Goal: Obtain resource: Download file/media

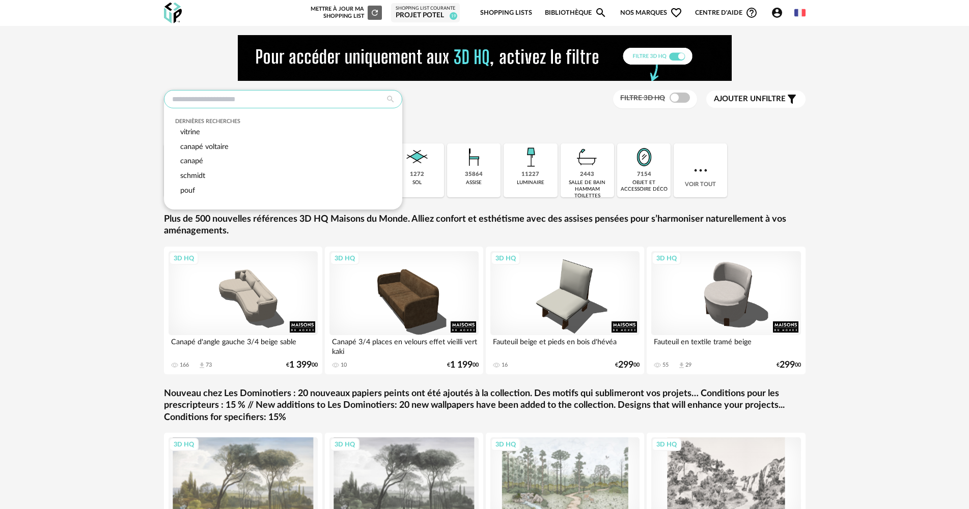
click at [262, 107] on input "text" at bounding box center [283, 99] width 238 height 18
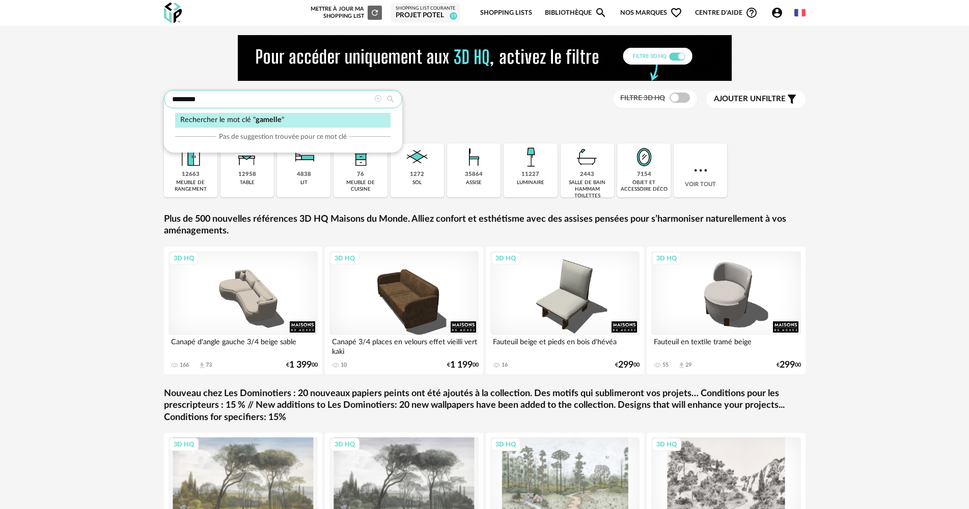
type input "*******"
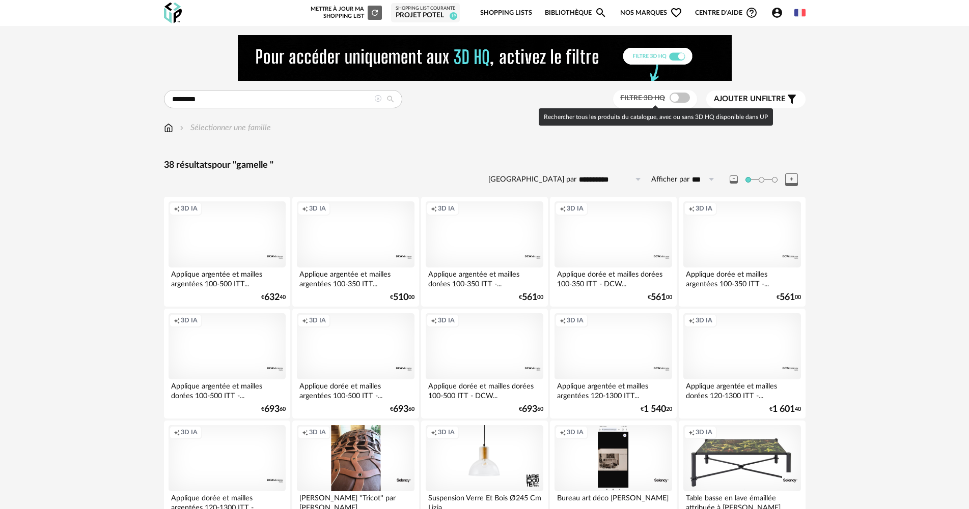
click at [669, 98] on span at bounding box center [679, 98] width 20 height 10
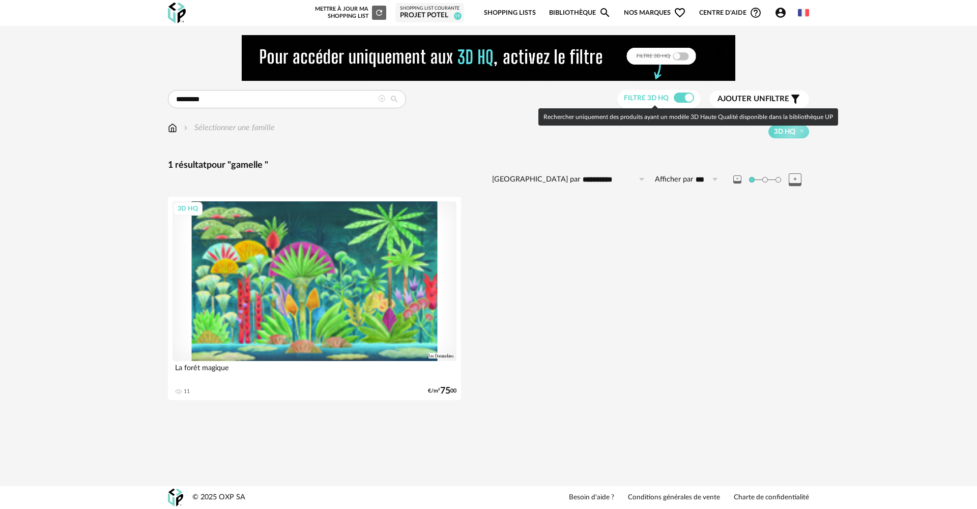
click at [685, 98] on span at bounding box center [684, 98] width 20 height 10
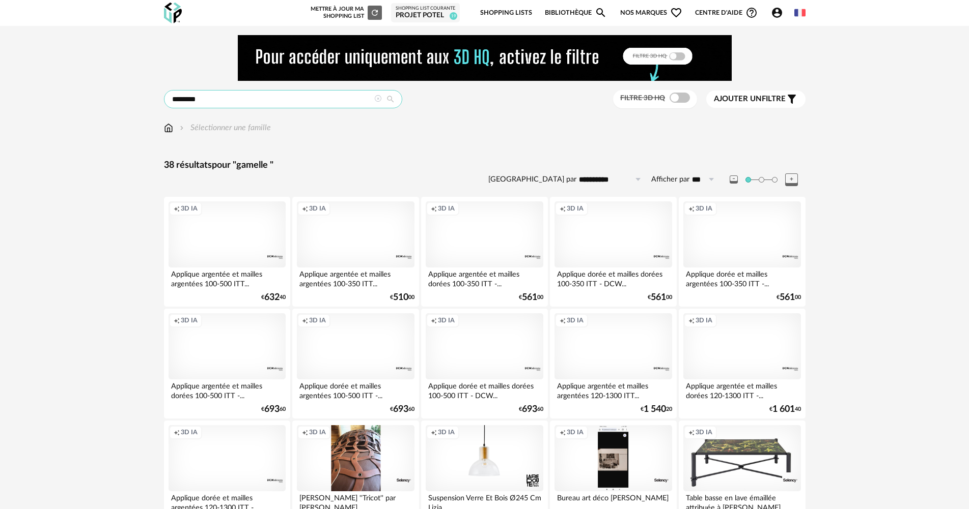
click at [373, 99] on input "*******" at bounding box center [283, 99] width 238 height 18
click at [378, 97] on icon at bounding box center [377, 98] width 7 height 7
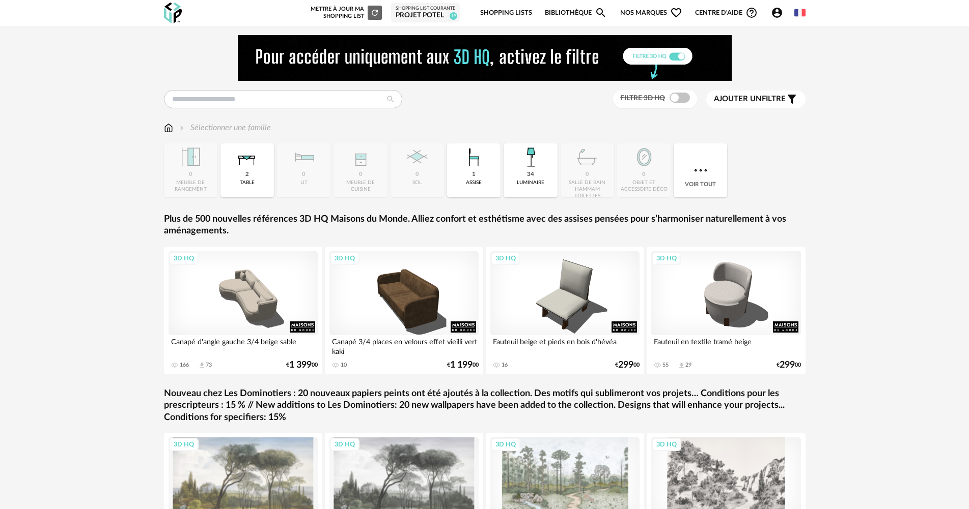
click at [267, 108] on div "Dernières recherches gamelle vitrine canapé voltaire canapé schmidt Filtre 3D H…" at bounding box center [484, 99] width 641 height 19
click at [267, 108] on input "text" at bounding box center [283, 99] width 238 height 18
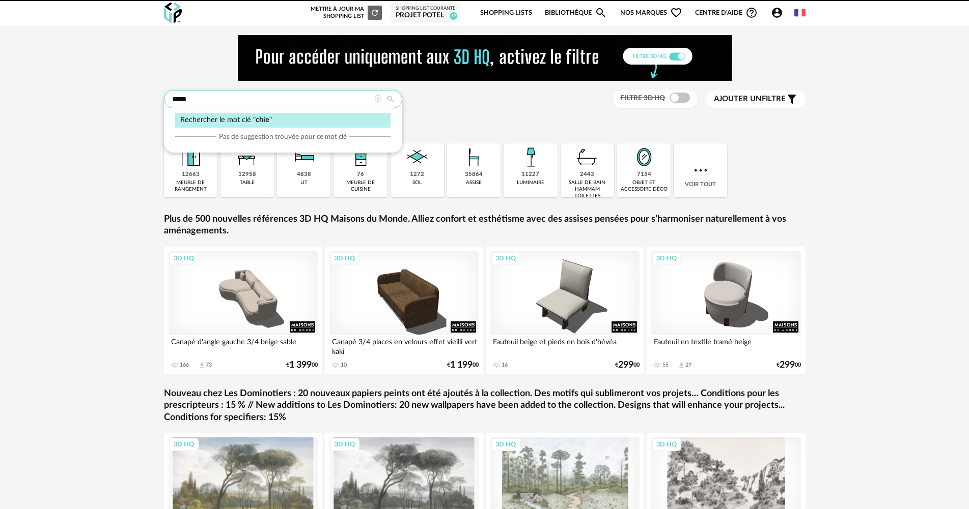
type input "*****"
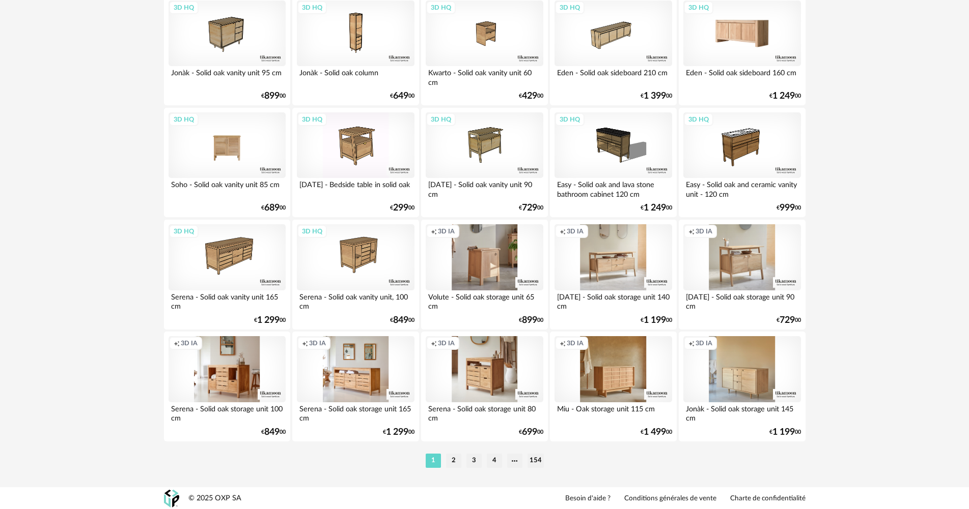
scroll to position [1995, 0]
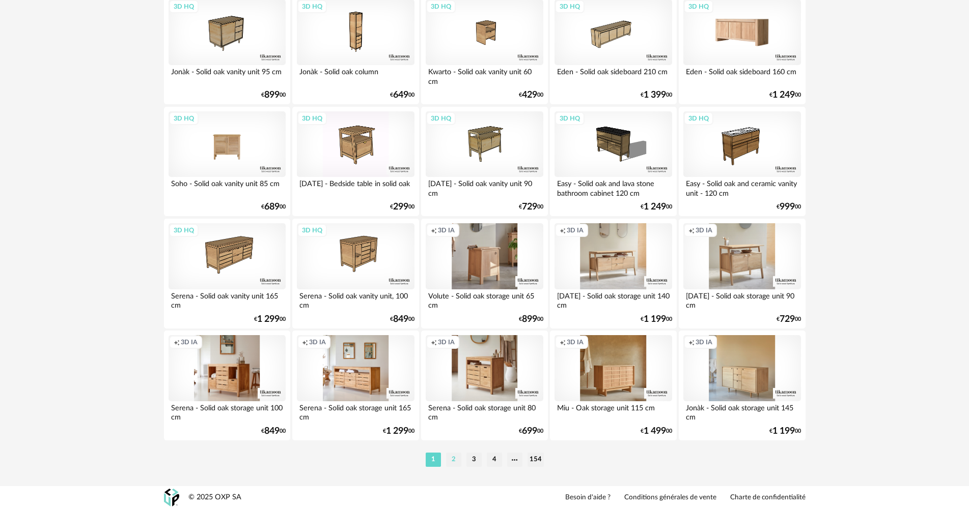
drag, startPoint x: 463, startPoint y: 463, endPoint x: 458, endPoint y: 459, distance: 5.8
click at [458, 460] on ul "1 2 3 4 154" at bounding box center [484, 460] width 123 height 14
click at [458, 459] on li "2" at bounding box center [453, 460] width 15 height 14
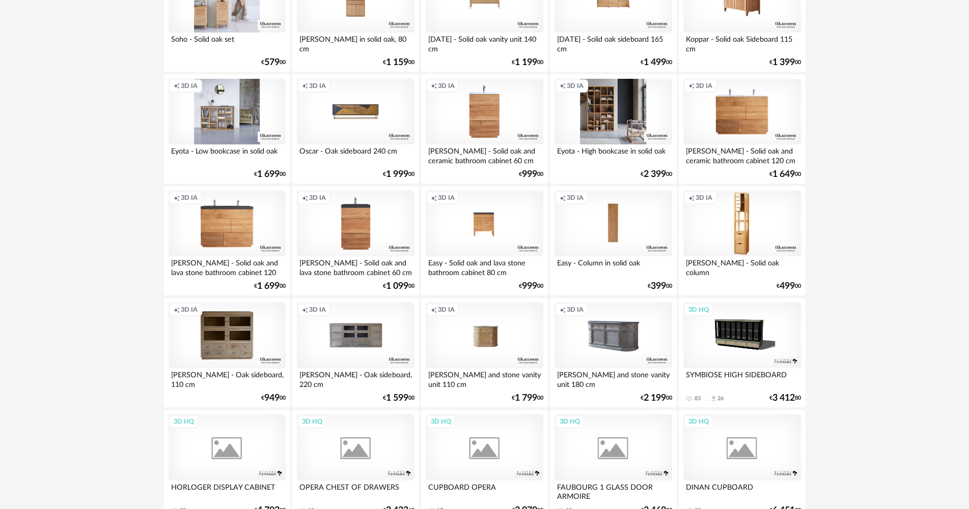
scroll to position [1832, 0]
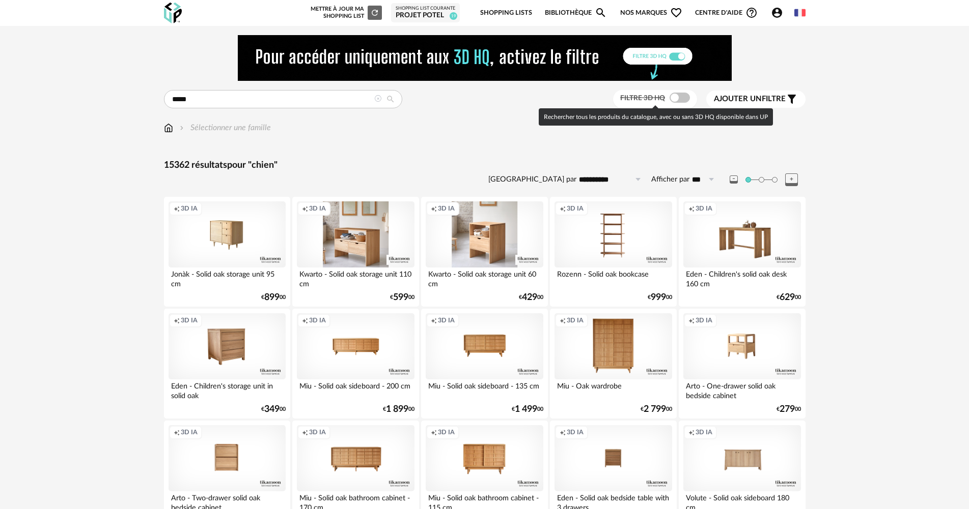
click at [680, 101] on span at bounding box center [679, 98] width 20 height 10
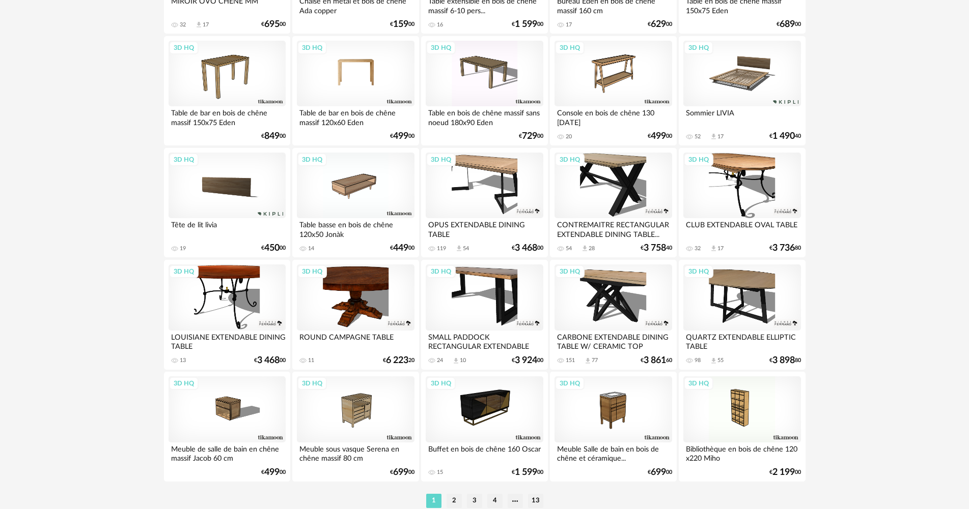
scroll to position [1995, 0]
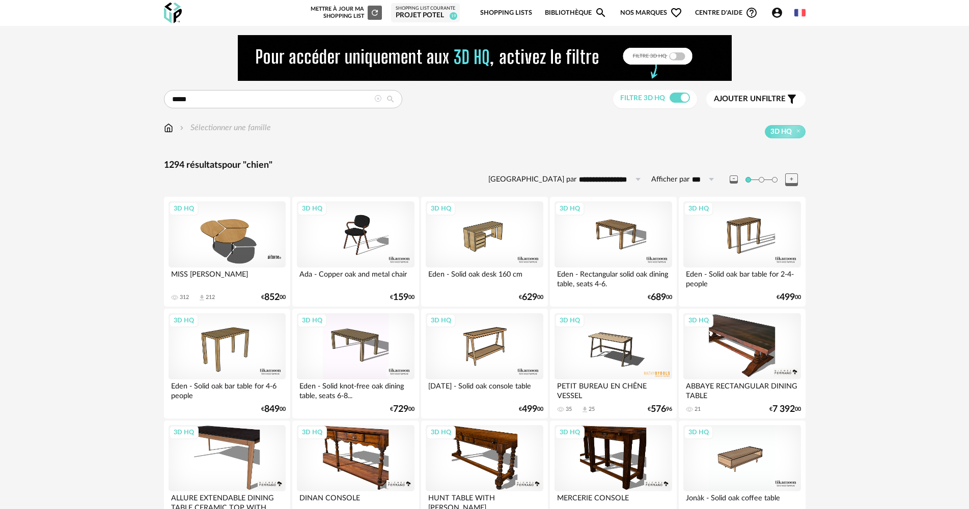
click at [776, 14] on icon "Account Circle icon" at bounding box center [777, 13] width 12 height 12
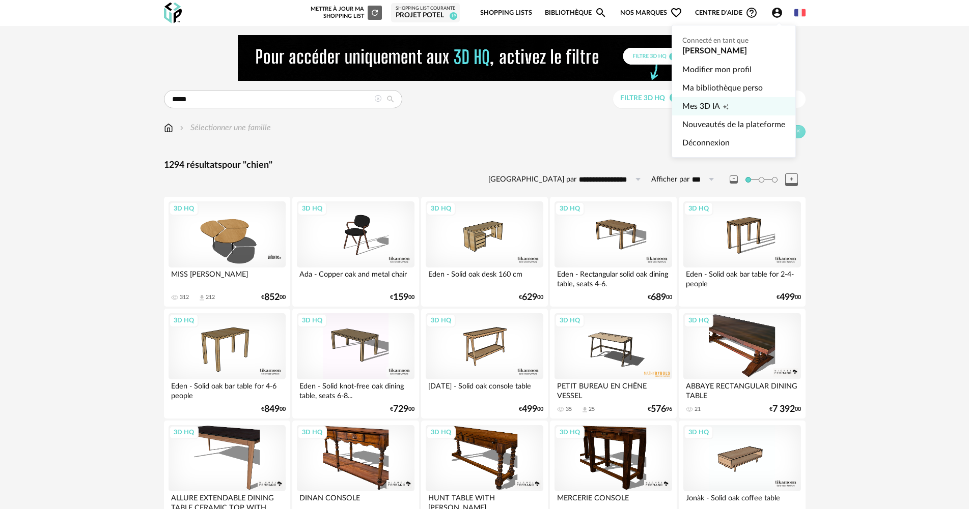
click at [712, 102] on span "Mes 3D IA" at bounding box center [701, 106] width 38 height 18
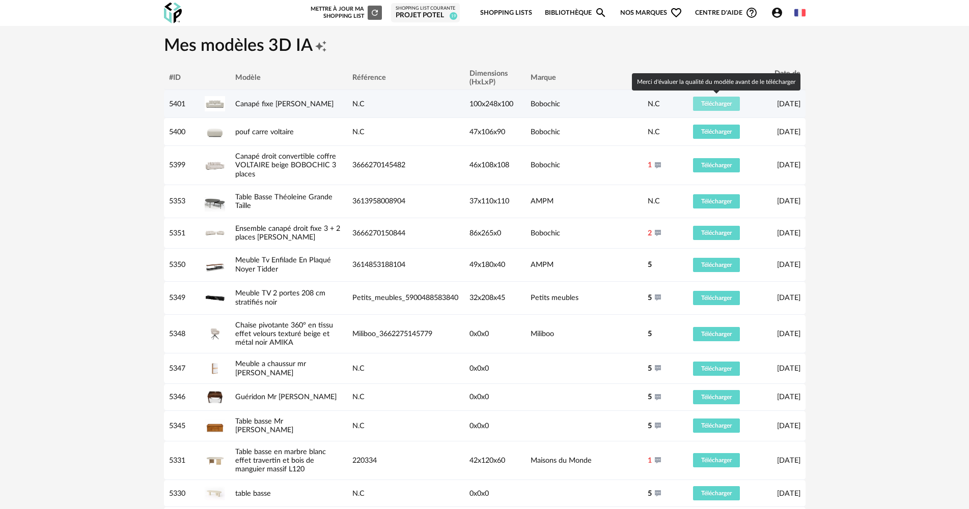
click at [712, 102] on span "Télécharger" at bounding box center [716, 104] width 31 height 6
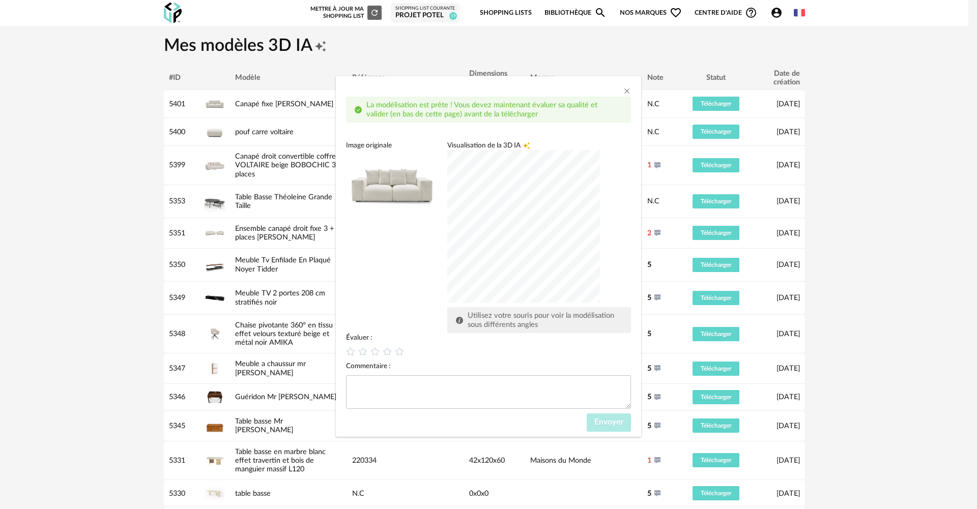
click at [540, 240] on div "dialog" at bounding box center [523, 226] width 153 height 153
click at [398, 349] on icon "dialog" at bounding box center [399, 352] width 11 height 11
click at [388, 351] on icon "dialog" at bounding box center [387, 352] width 11 height 11
click at [386, 382] on textarea "dialog" at bounding box center [488, 393] width 285 height 34
type textarea "*"
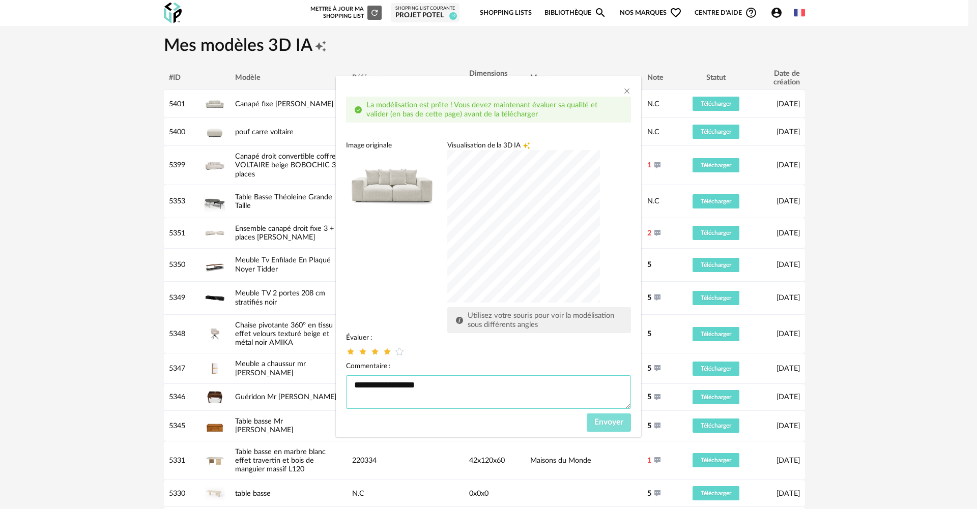
type textarea "**********"
click at [605, 424] on span "Envoyer" at bounding box center [608, 422] width 29 height 8
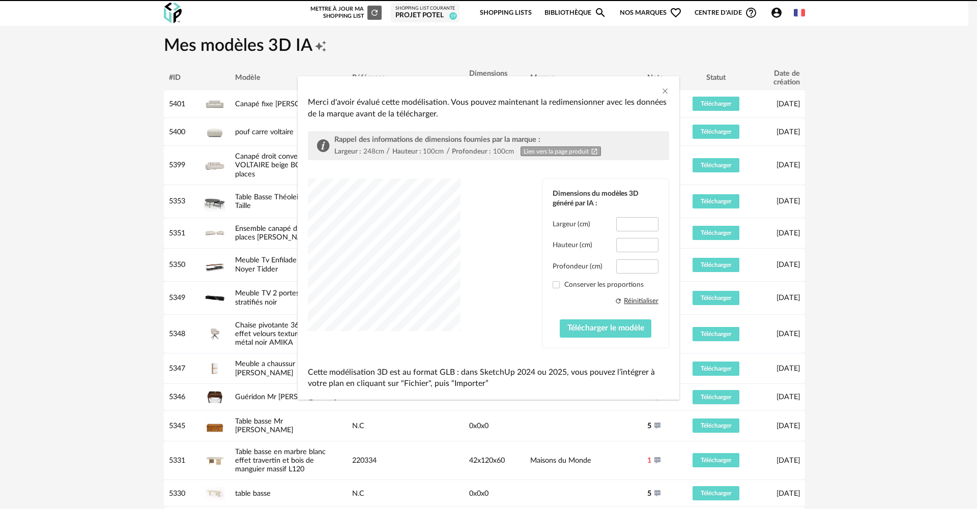
type input "*****"
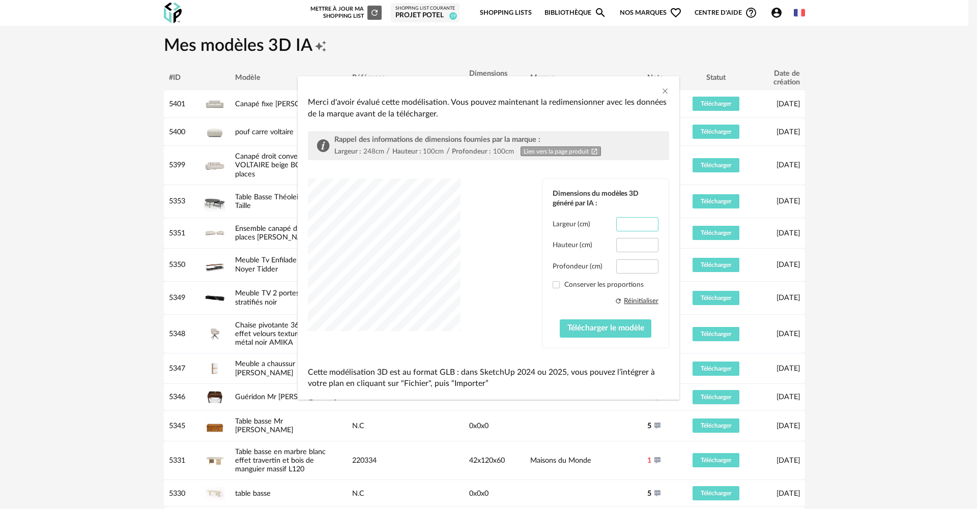
scroll to position [0, 1]
drag, startPoint x: 632, startPoint y: 223, endPoint x: 652, endPoint y: 223, distance: 19.9
click at [652, 223] on input "*****" at bounding box center [637, 224] width 42 height 14
type input "***"
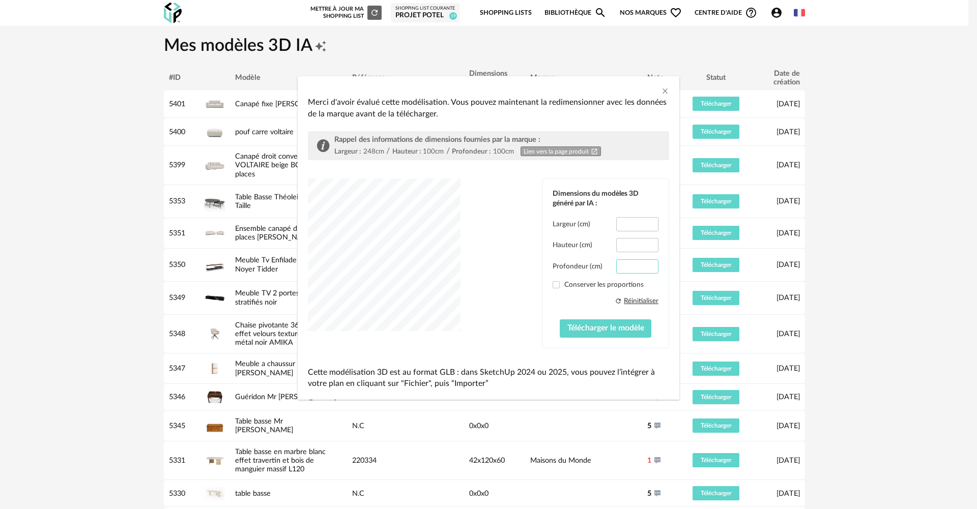
scroll to position [0, 1]
drag, startPoint x: 628, startPoint y: 264, endPoint x: 649, endPoint y: 266, distance: 21.5
click at [648, 266] on input "*****" at bounding box center [637, 267] width 42 height 14
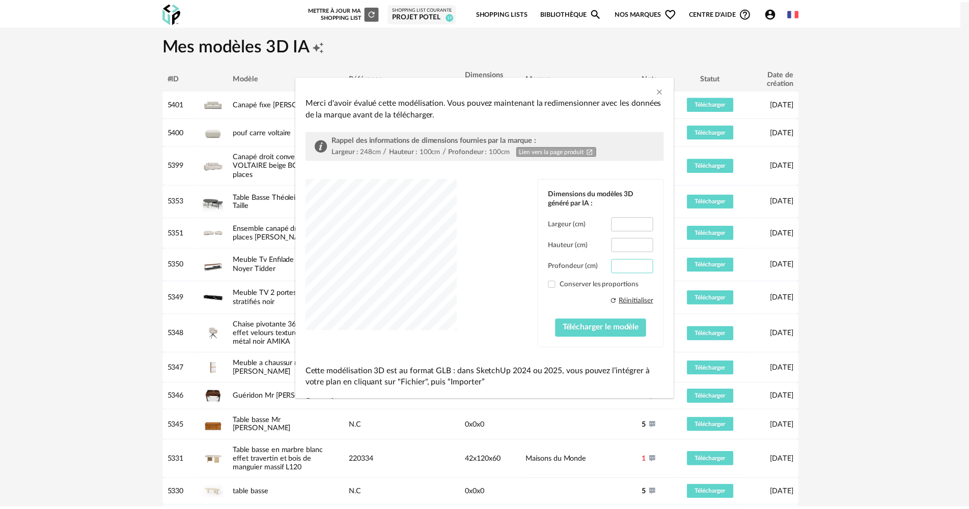
scroll to position [0, 0]
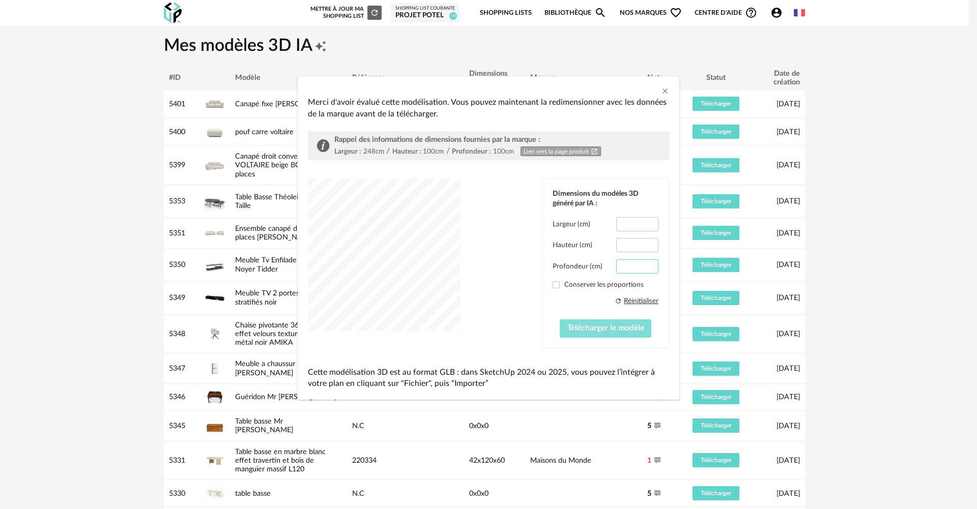
type input "***"
click at [620, 331] on span "Télécharger le modèle" at bounding box center [606, 328] width 77 height 8
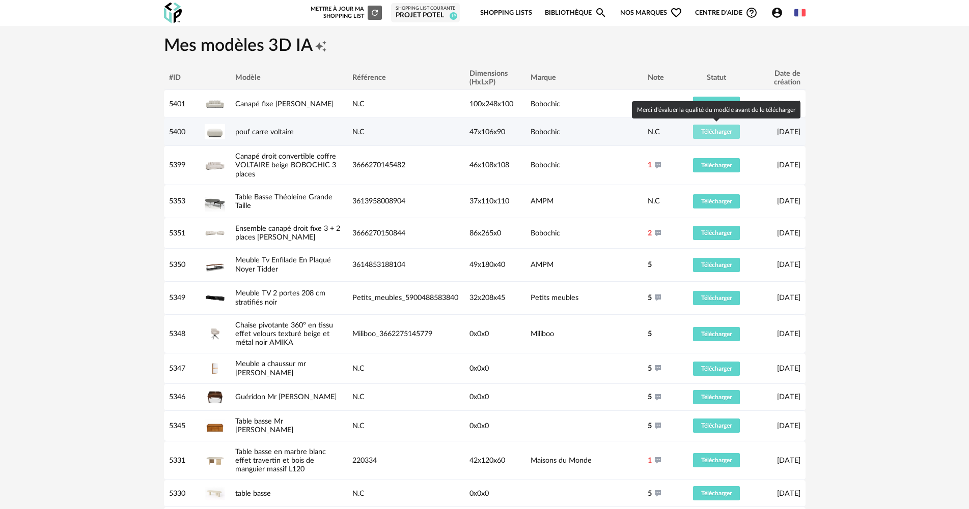
click at [723, 127] on button "Télécharger" at bounding box center [716, 132] width 47 height 14
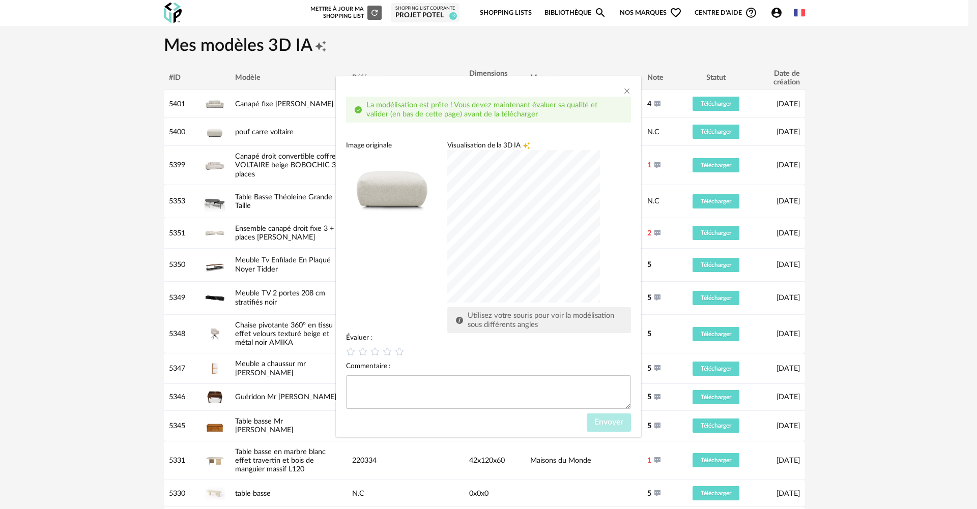
click at [521, 260] on div "dialog" at bounding box center [523, 226] width 153 height 153
click at [401, 355] on icon "dialog" at bounding box center [399, 351] width 9 height 9
click at [407, 383] on textarea "dialog" at bounding box center [488, 393] width 285 height 34
type textarea "***"
click at [602, 418] on button "Envoyer" at bounding box center [609, 423] width 44 height 18
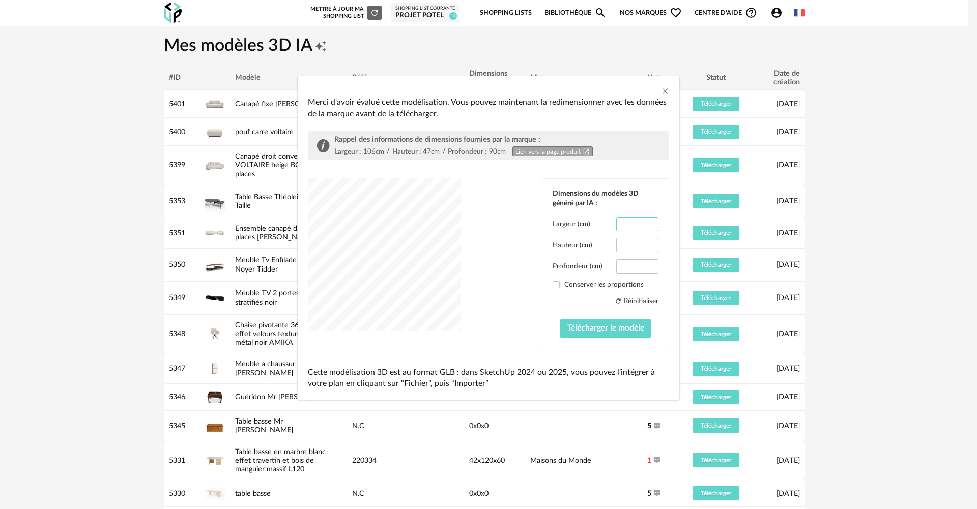
drag, startPoint x: 628, startPoint y: 224, endPoint x: 662, endPoint y: 226, distance: 34.6
click at [662, 226] on div "Dimensions du modèles 3D généré par IA : Largeur (cm) **** Hauteur (cm) **** Pr…" at bounding box center [606, 263] width 126 height 168
type input "***"
drag, startPoint x: 637, startPoint y: 264, endPoint x: 592, endPoint y: 264, distance: 44.8
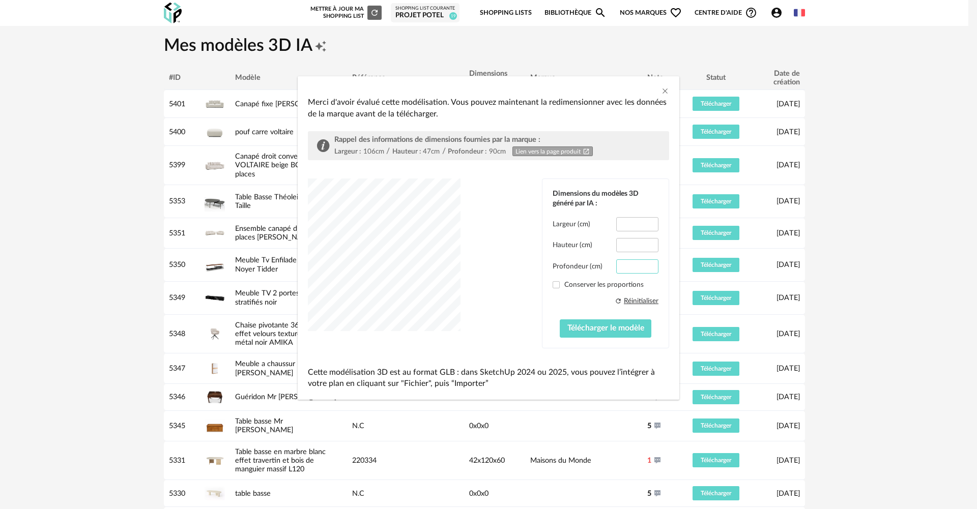
click at [592, 264] on div "Profondeur (cm) ****" at bounding box center [606, 267] width 106 height 14
type input "**"
click at [629, 328] on span "Télécharger le modèle" at bounding box center [606, 328] width 77 height 8
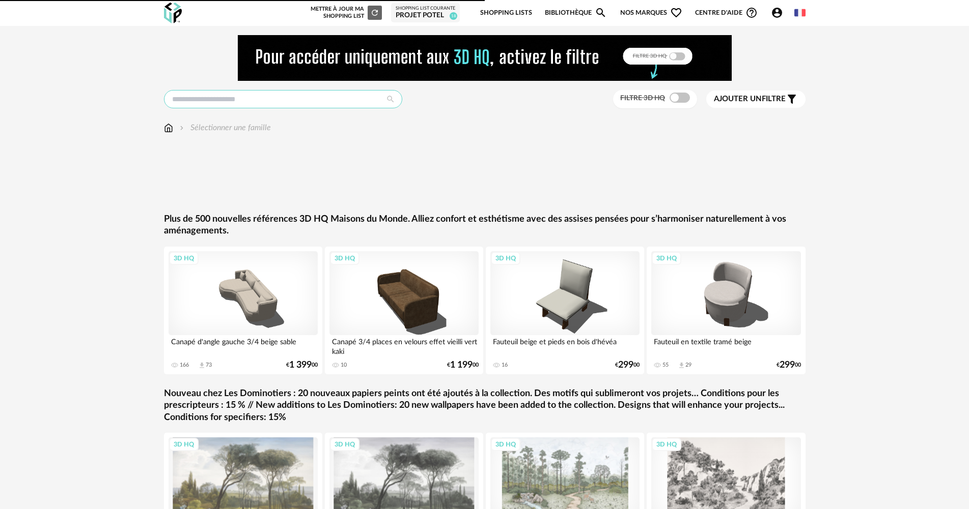
click at [234, 102] on input "text" at bounding box center [283, 99] width 238 height 18
type input "*"
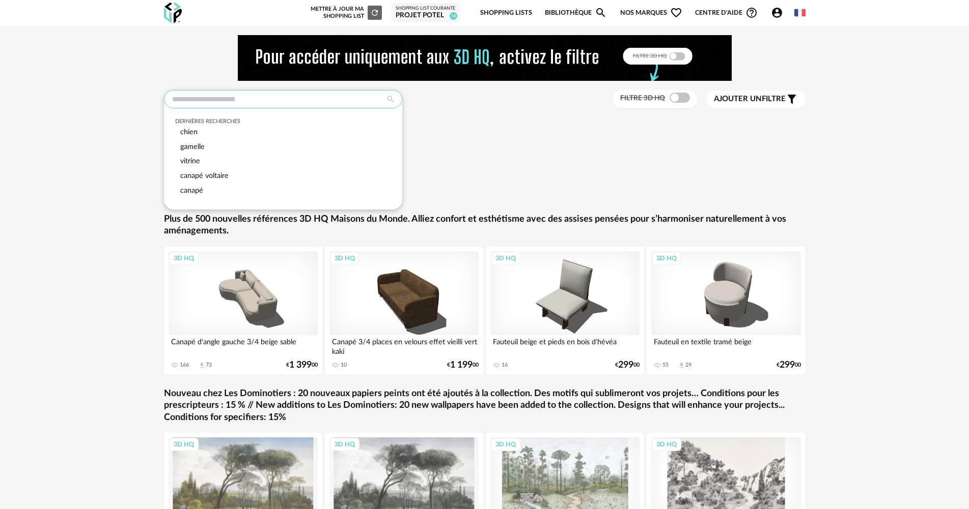
type input "*"
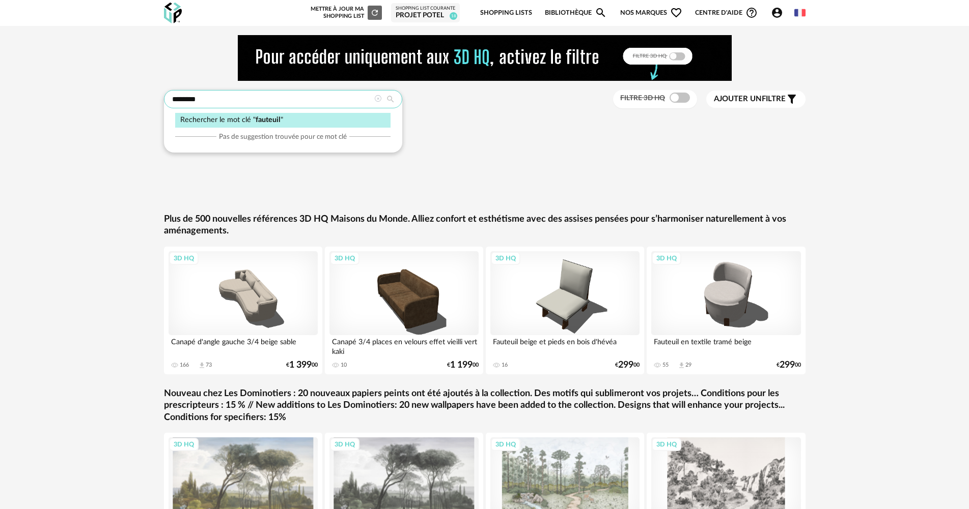
type input "********"
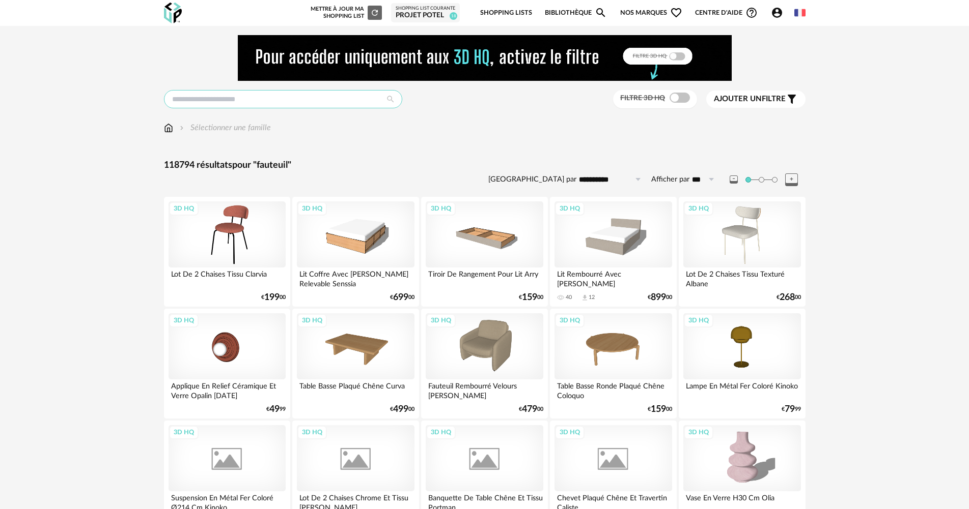
type input "********"
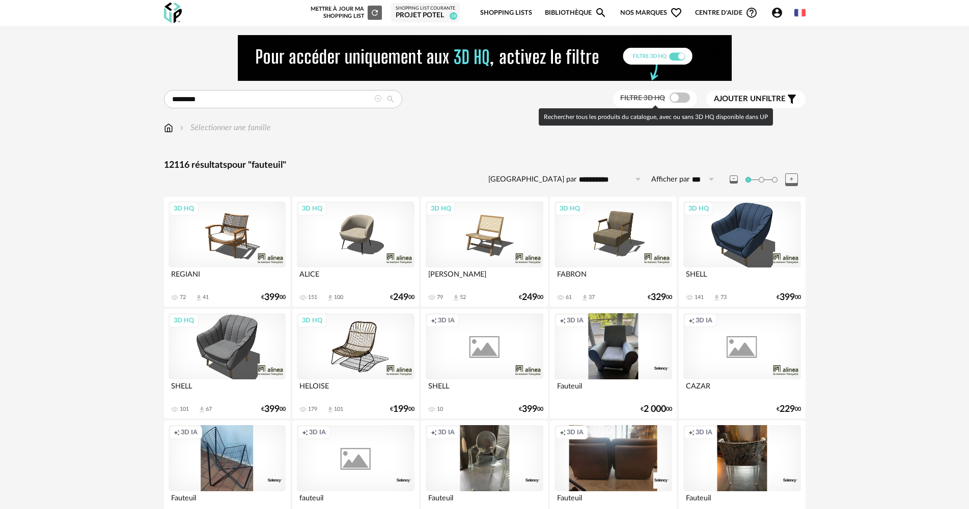
click at [677, 103] on span at bounding box center [679, 98] width 20 height 10
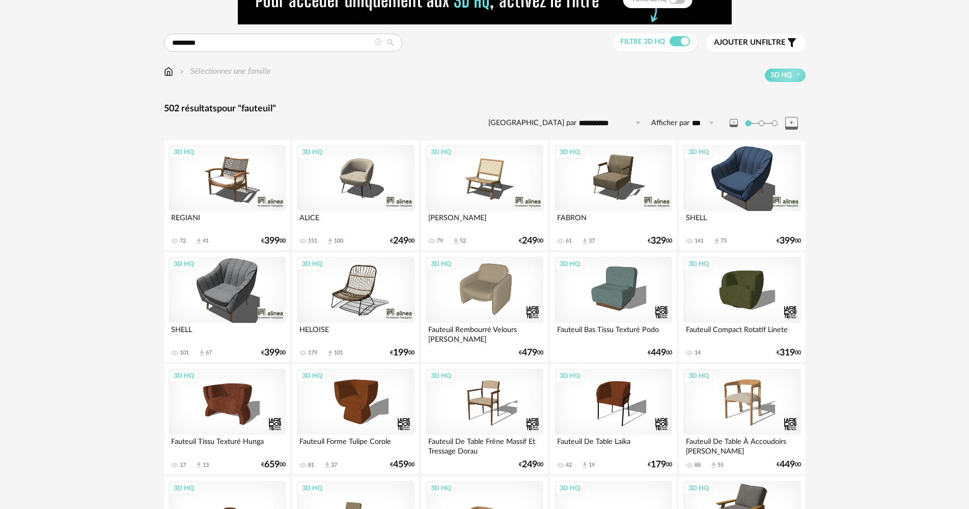
scroll to position [153, 0]
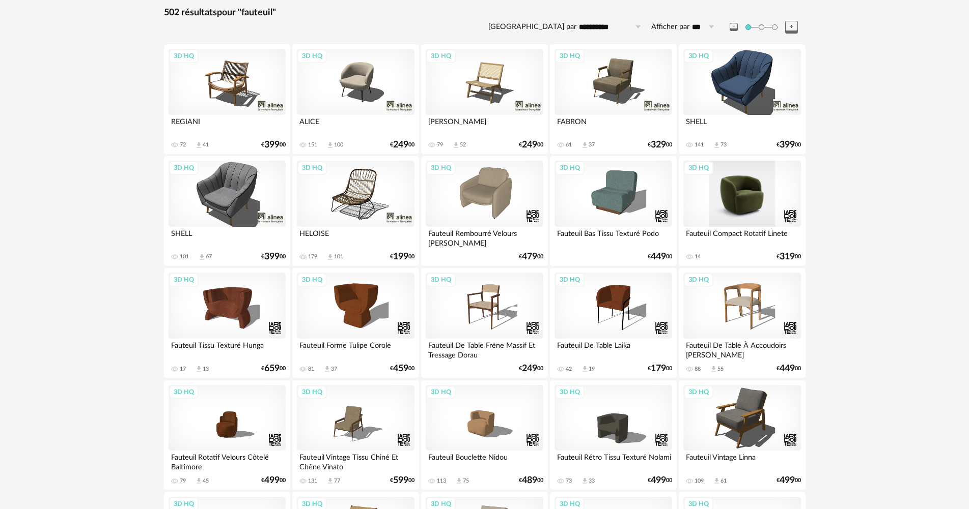
click at [752, 216] on div "3D HQ" at bounding box center [741, 194] width 117 height 66
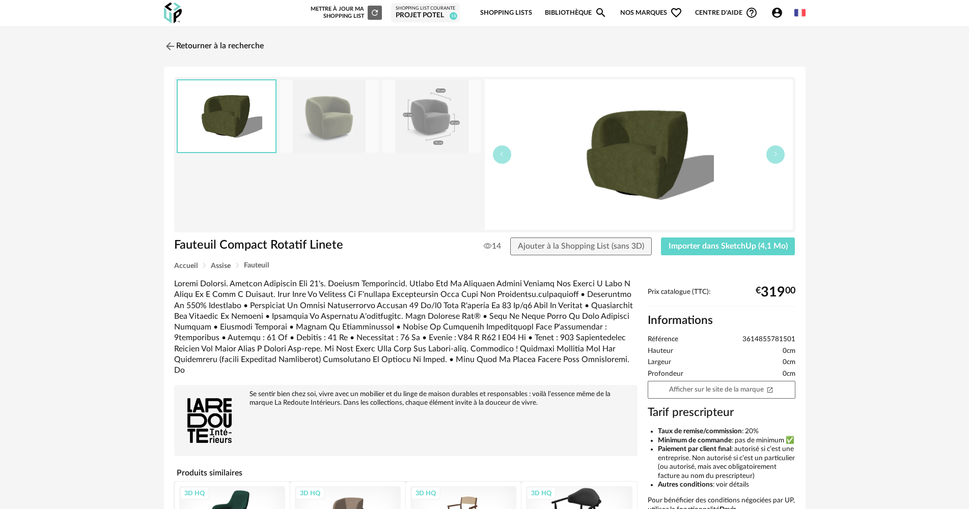
click at [377, 128] on img at bounding box center [328, 116] width 99 height 73
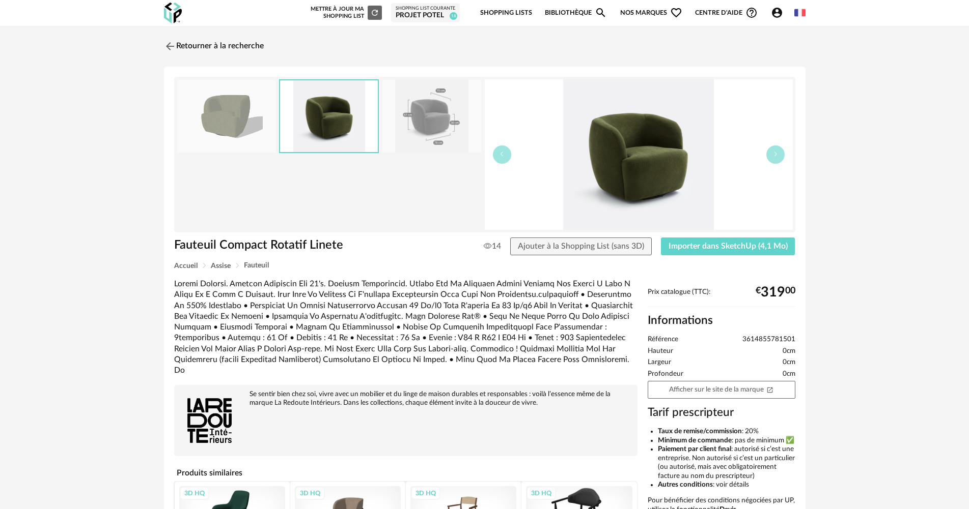
click at [407, 128] on img at bounding box center [431, 116] width 99 height 73
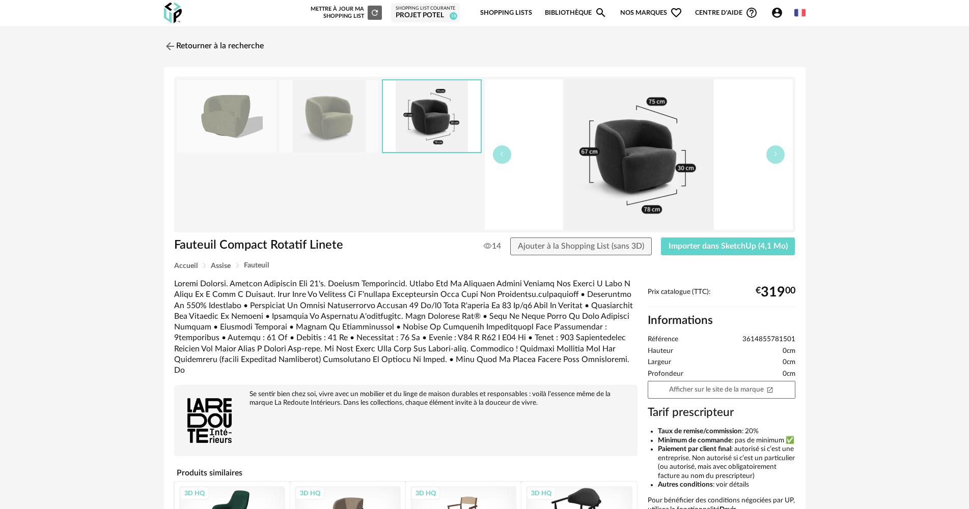
drag, startPoint x: 205, startPoint y: 120, endPoint x: 191, endPoint y: 94, distance: 29.1
click at [204, 121] on img at bounding box center [226, 116] width 99 height 73
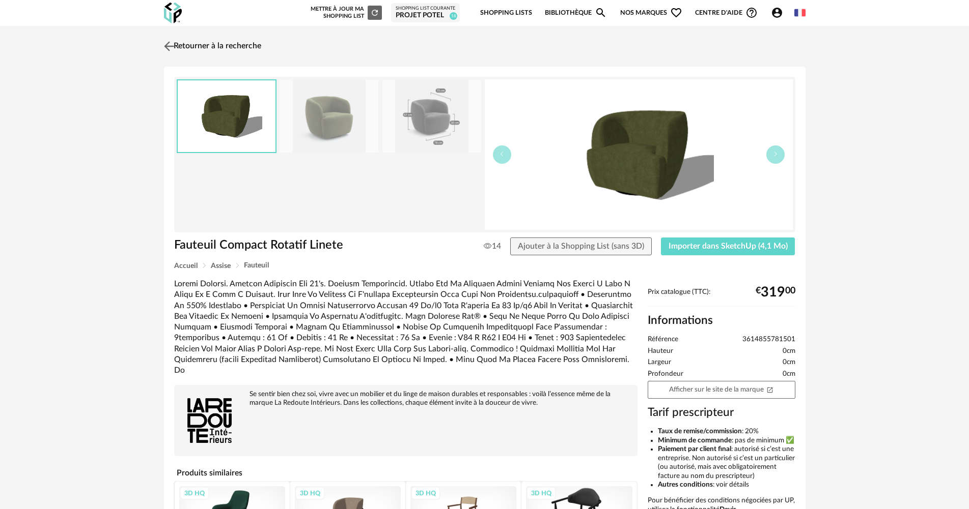
click at [179, 46] on link "Retourner à la recherche" at bounding box center [211, 46] width 100 height 22
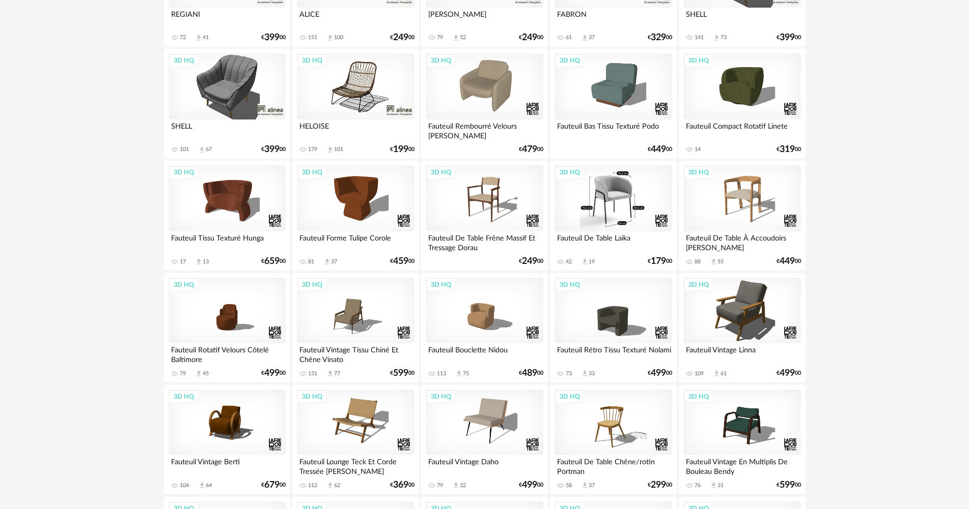
scroll to position [458, 0]
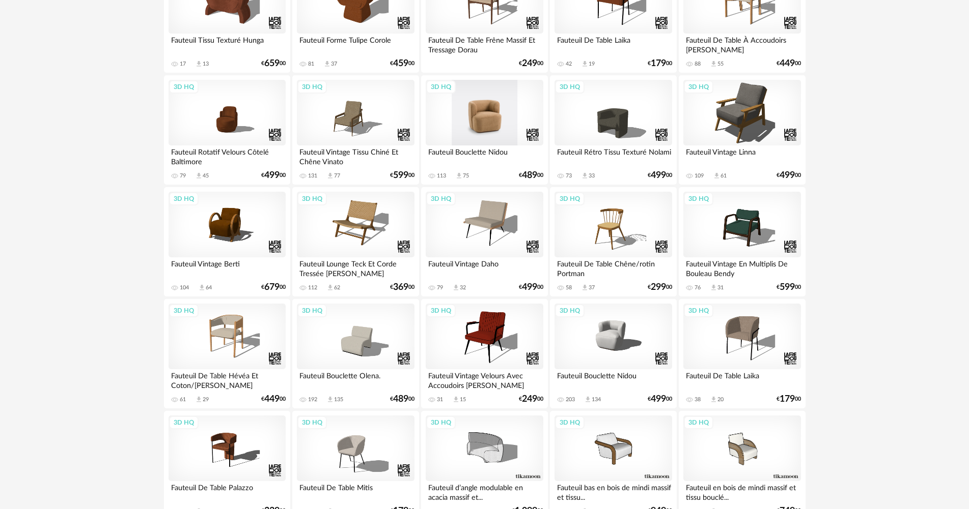
click at [497, 121] on div "3D HQ" at bounding box center [484, 113] width 117 height 66
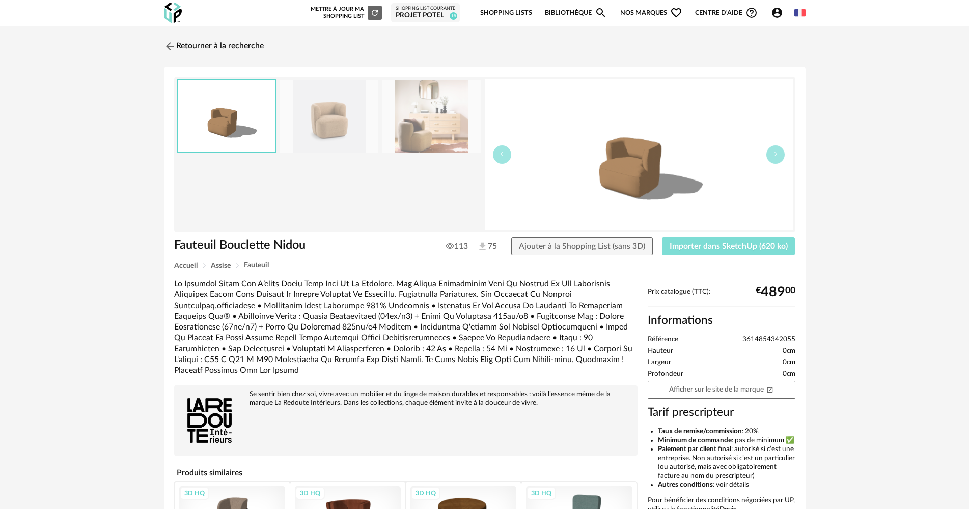
click at [778, 248] on span "Importer dans SketchUp (620 ko)" at bounding box center [728, 246] width 118 height 8
click at [161, 38] on div "Retourner à la recherche Fauteuil Bouclette Nidou Fauteuil Bouclette Nidou 113 …" at bounding box center [485, 335] width 660 height 601
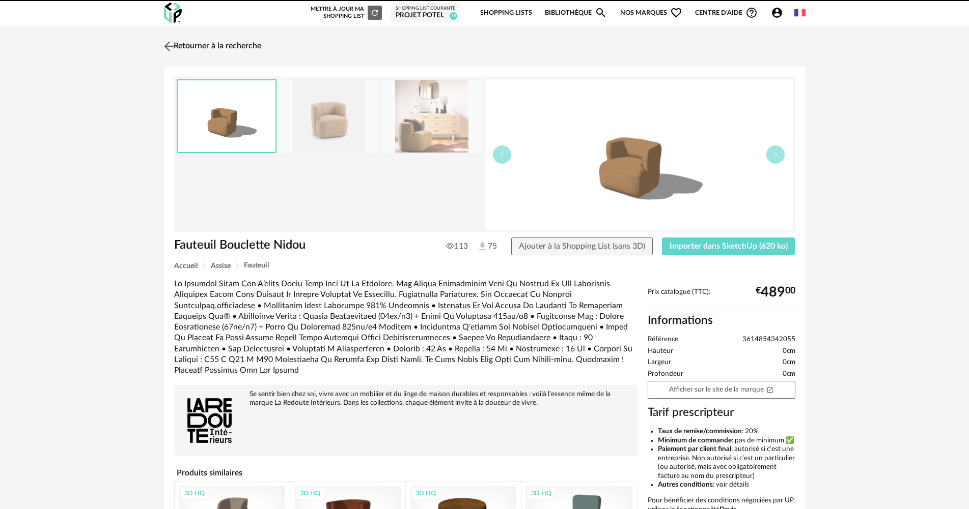
click at [165, 45] on img at bounding box center [168, 46] width 15 height 15
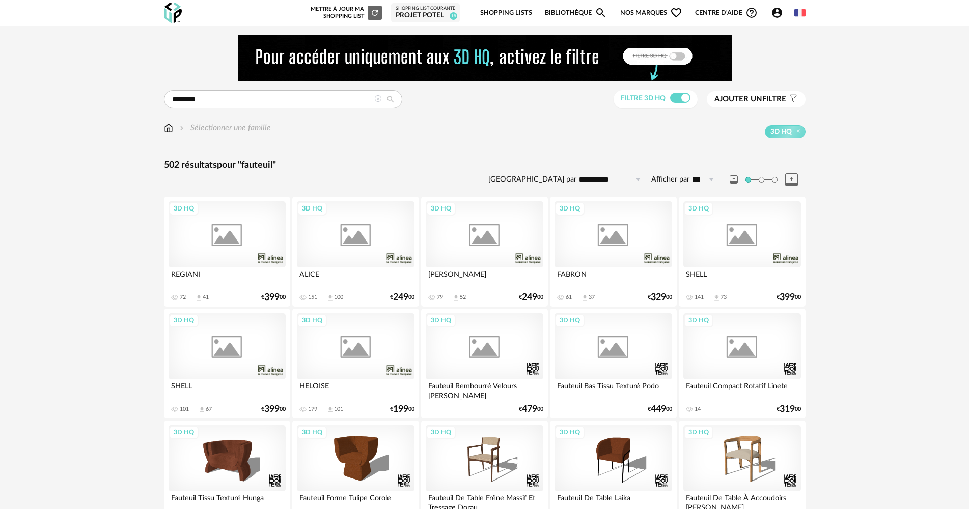
scroll to position [458, 0]
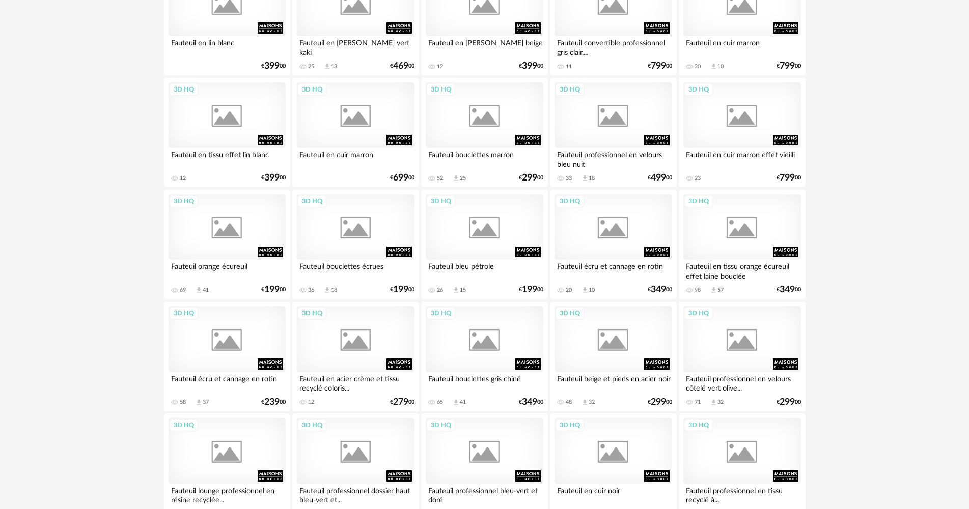
scroll to position [1934, 0]
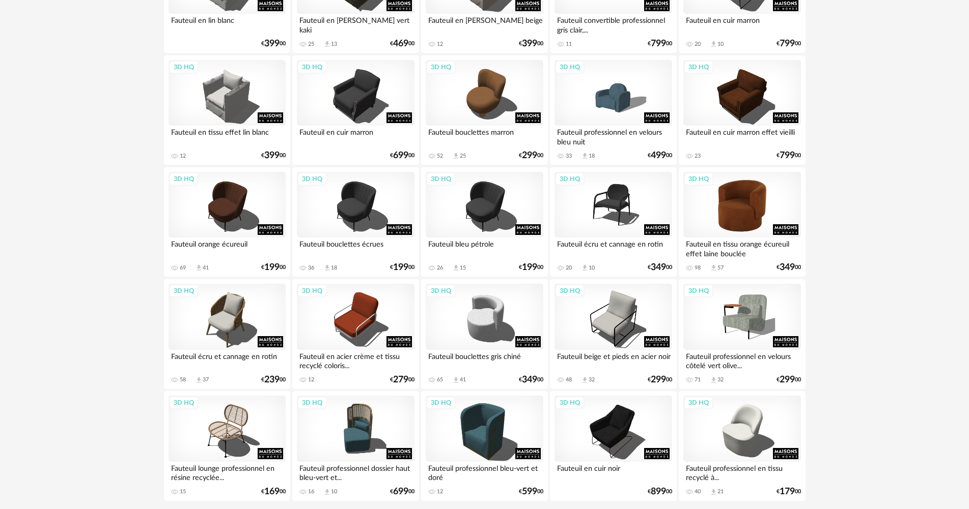
click at [762, 205] on div "3D HQ" at bounding box center [741, 205] width 117 height 66
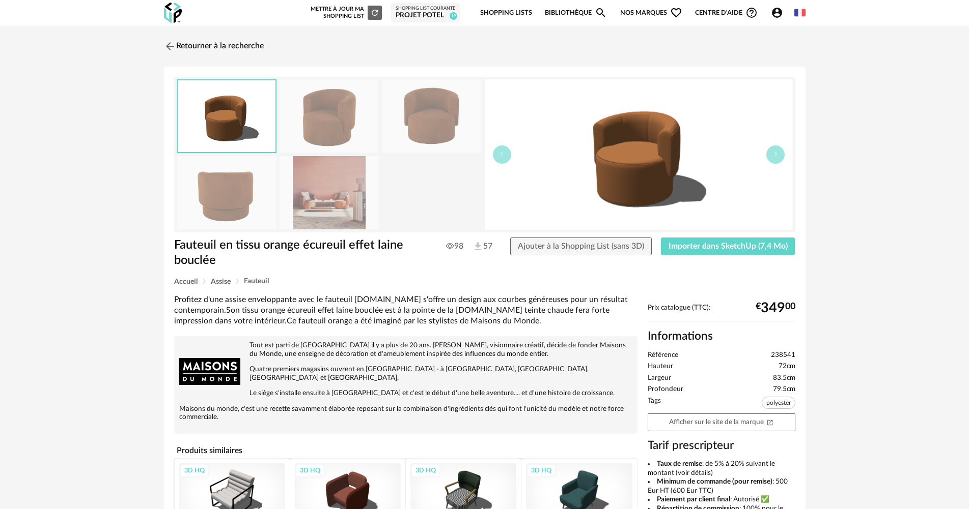
click at [335, 195] on img at bounding box center [328, 192] width 99 height 73
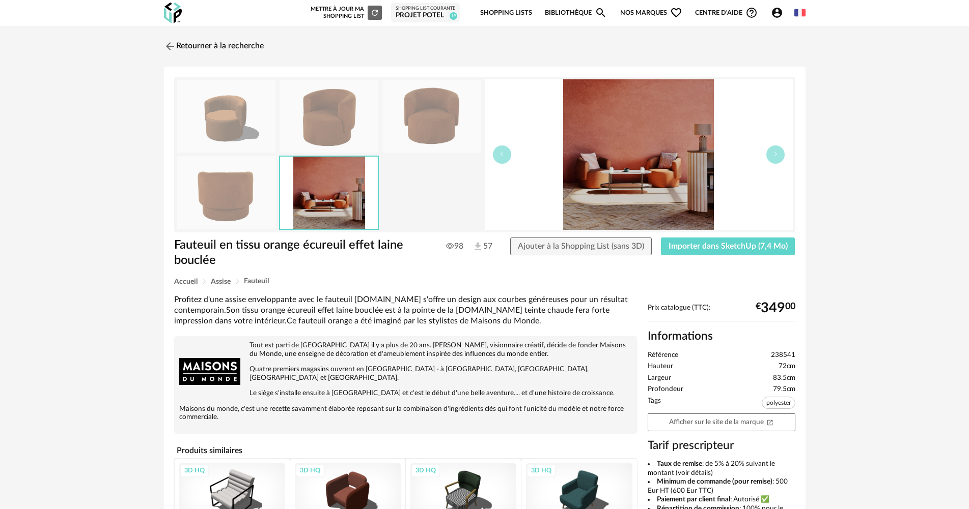
click at [248, 192] on img at bounding box center [226, 192] width 99 height 73
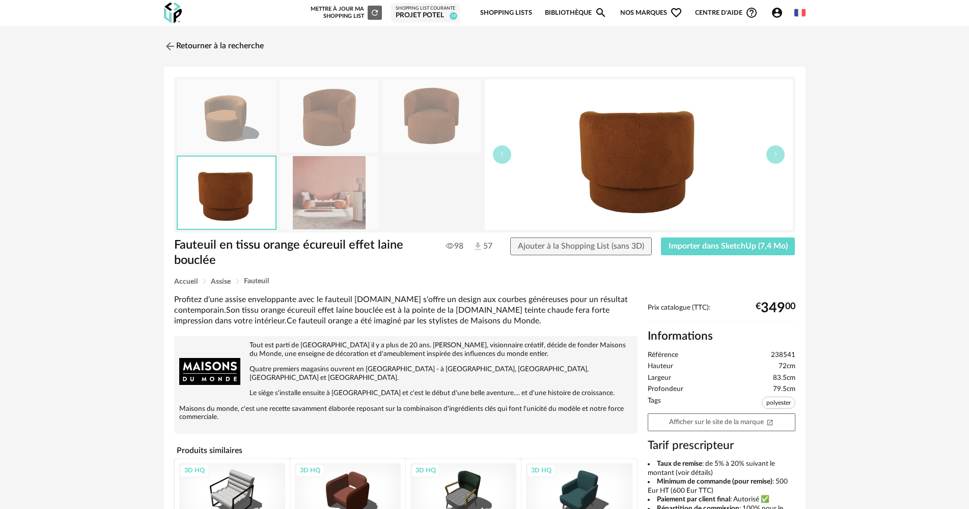
click at [317, 127] on img at bounding box center [328, 116] width 99 height 73
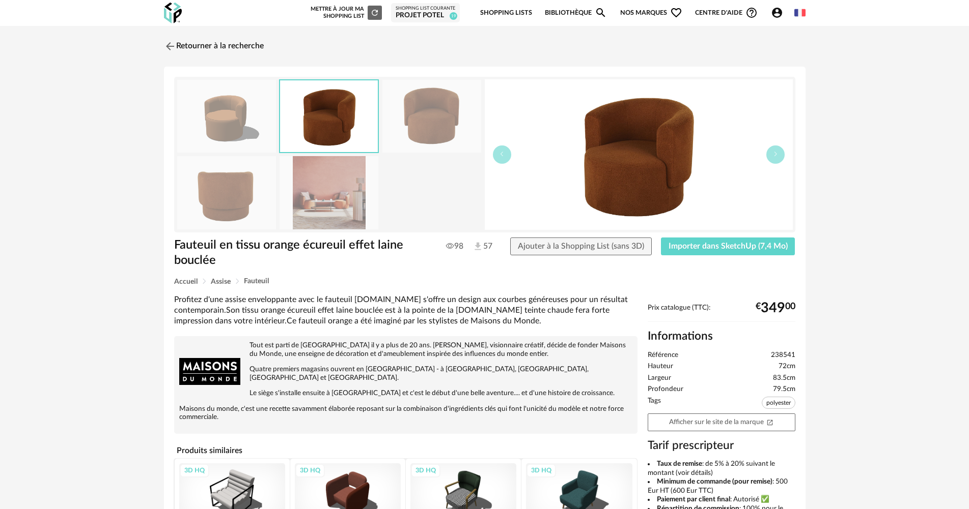
click at [412, 127] on img at bounding box center [431, 116] width 99 height 73
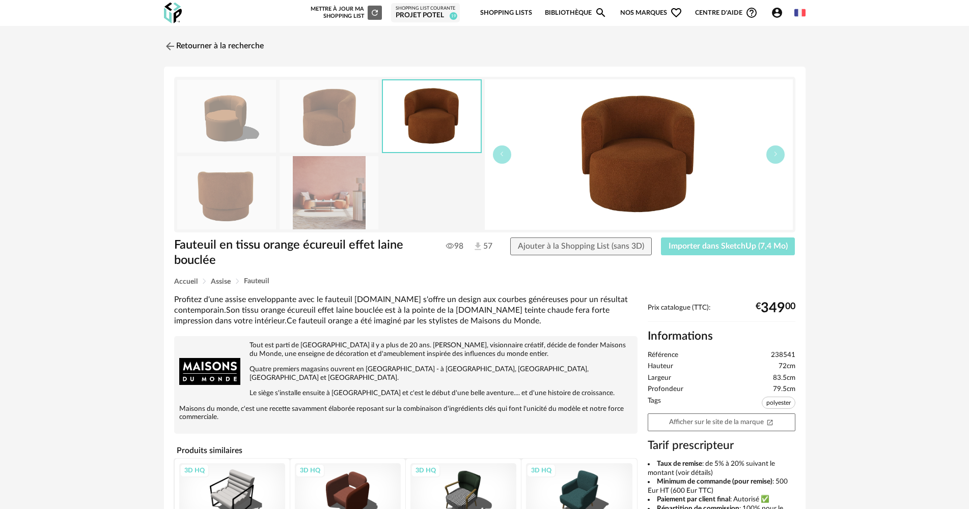
click at [739, 255] on button "Importer dans SketchUp (7,4 Mo)" at bounding box center [728, 247] width 134 height 18
click at [216, 42] on link "Retourner à la recherche" at bounding box center [211, 46] width 100 height 22
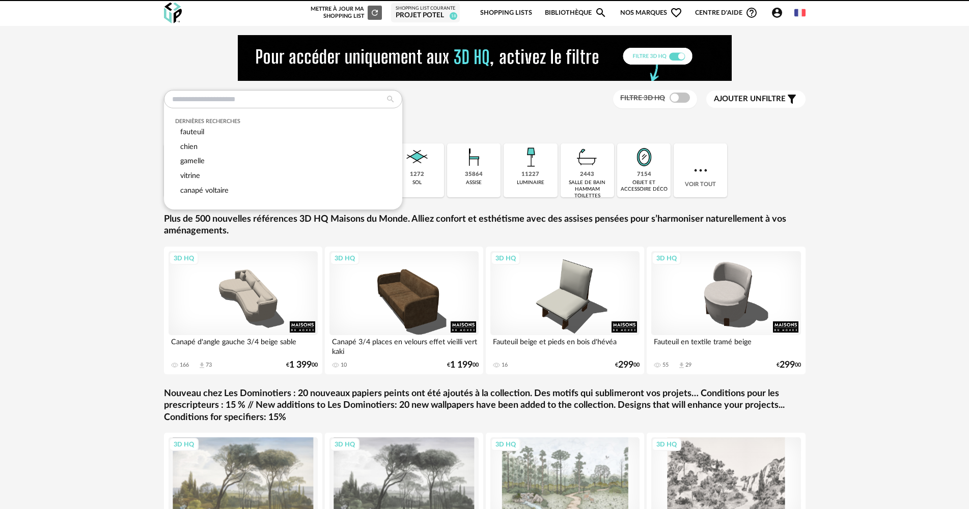
click at [514, 136] on div "Sélectionner une famille" at bounding box center [484, 132] width 641 height 21
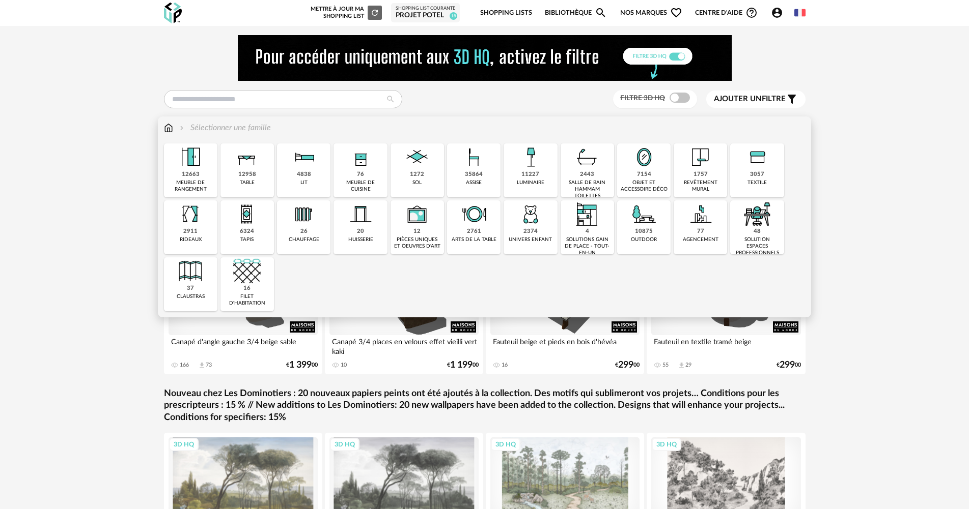
click at [228, 178] on div "12958 table" at bounding box center [246, 171] width 53 height 54
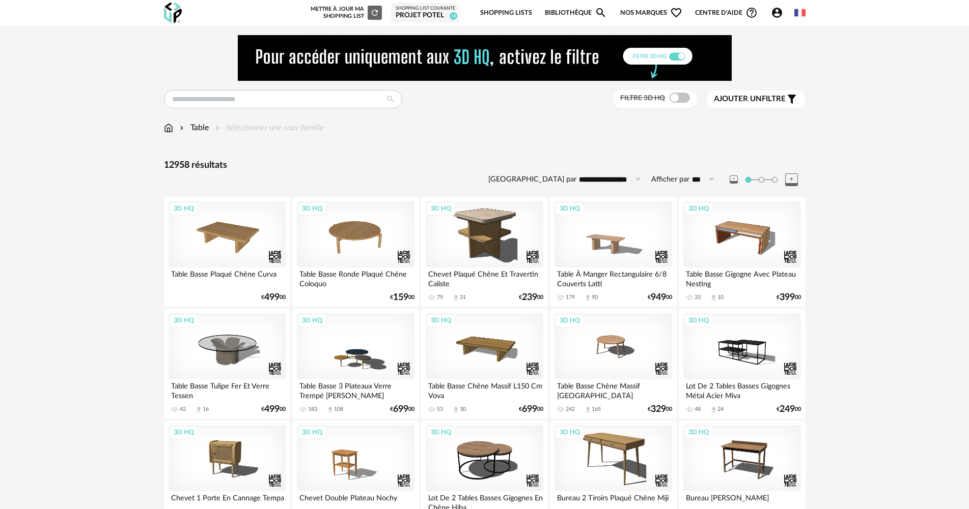
click at [197, 128] on div "Table" at bounding box center [193, 128] width 31 height 12
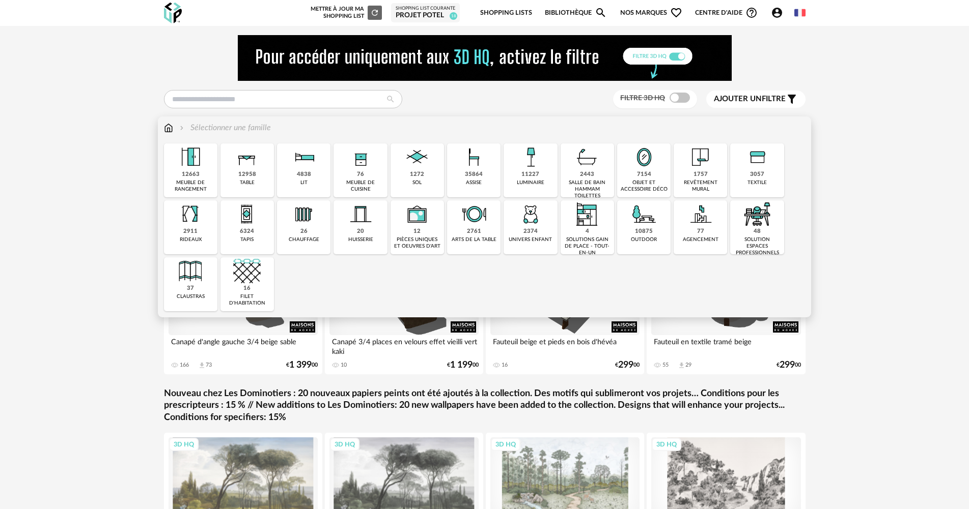
click at [491, 180] on div "35864 assise" at bounding box center [473, 171] width 53 height 54
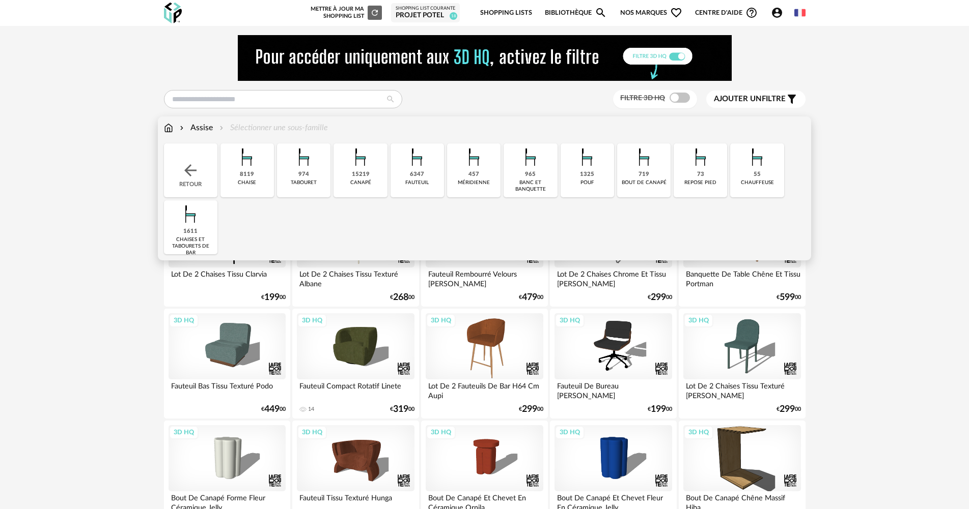
click at [202, 223] on img at bounding box center [190, 214] width 27 height 27
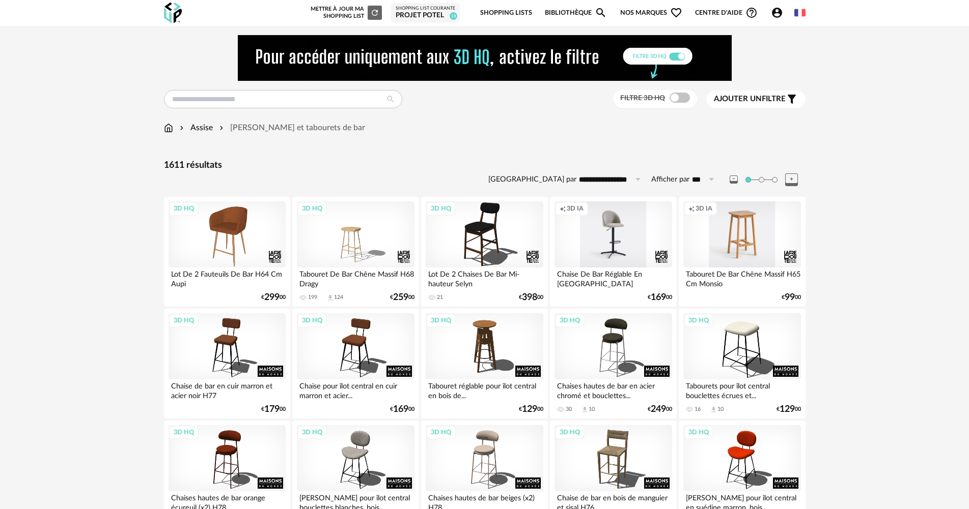
click at [678, 104] on div "Filtre 3D HQ" at bounding box center [655, 99] width 84 height 19
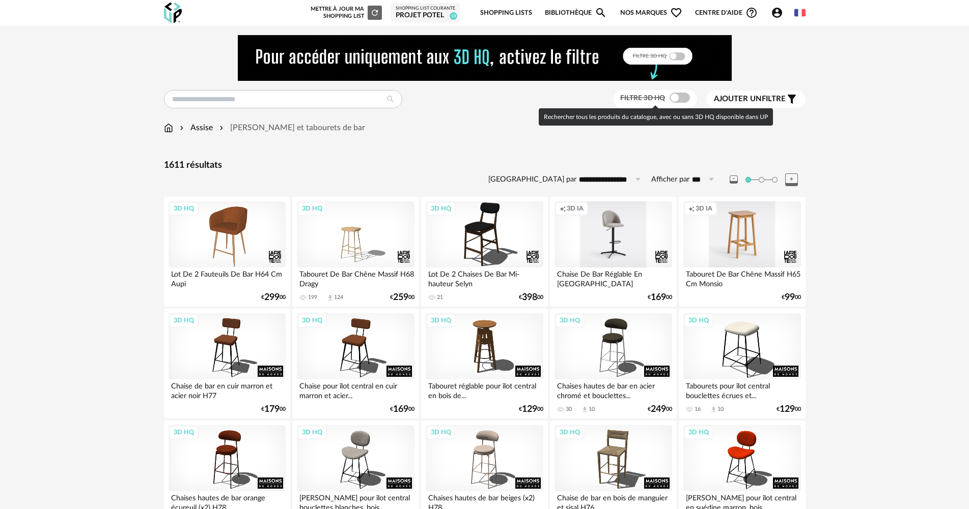
click at [682, 97] on span at bounding box center [679, 98] width 20 height 10
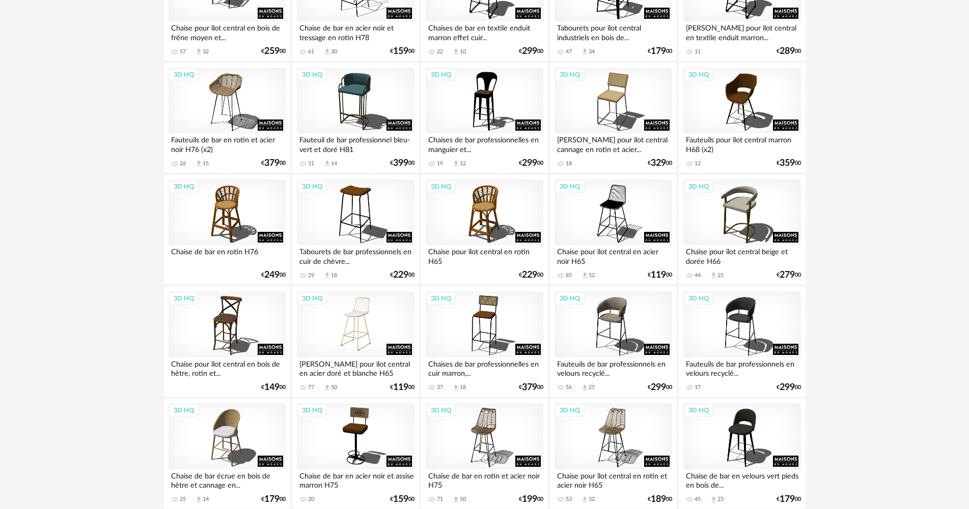
scroll to position [713, 0]
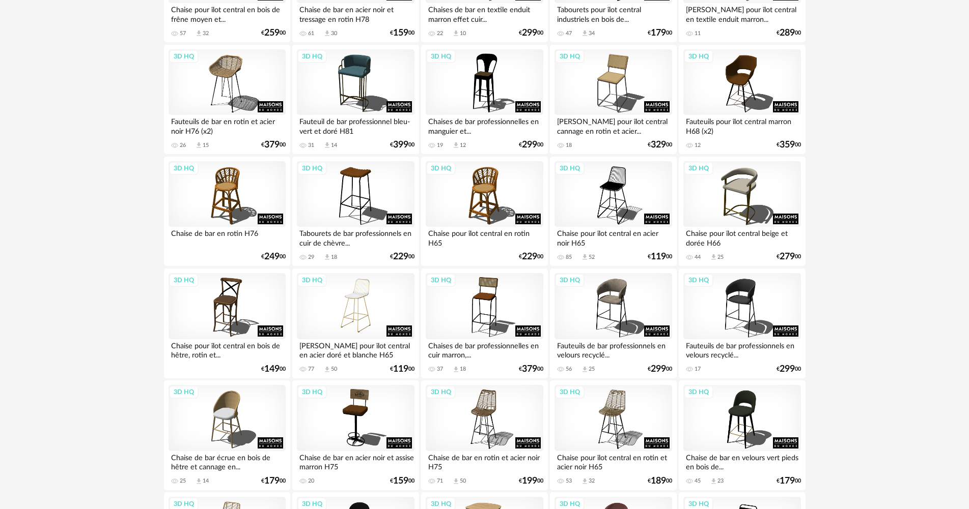
click at [365, 316] on div "3D HQ" at bounding box center [355, 306] width 117 height 66
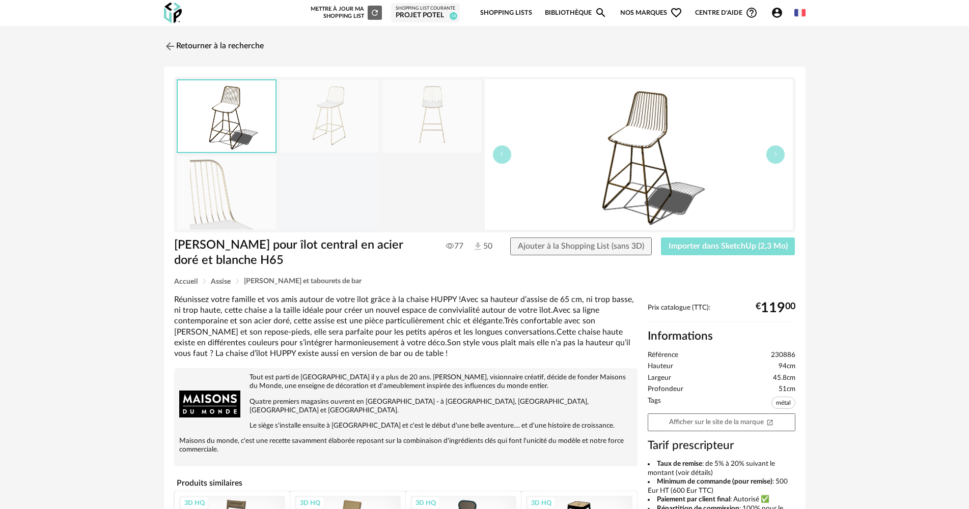
click at [695, 246] on span "Importer dans SketchUp (2,3 Mo)" at bounding box center [727, 246] width 119 height 8
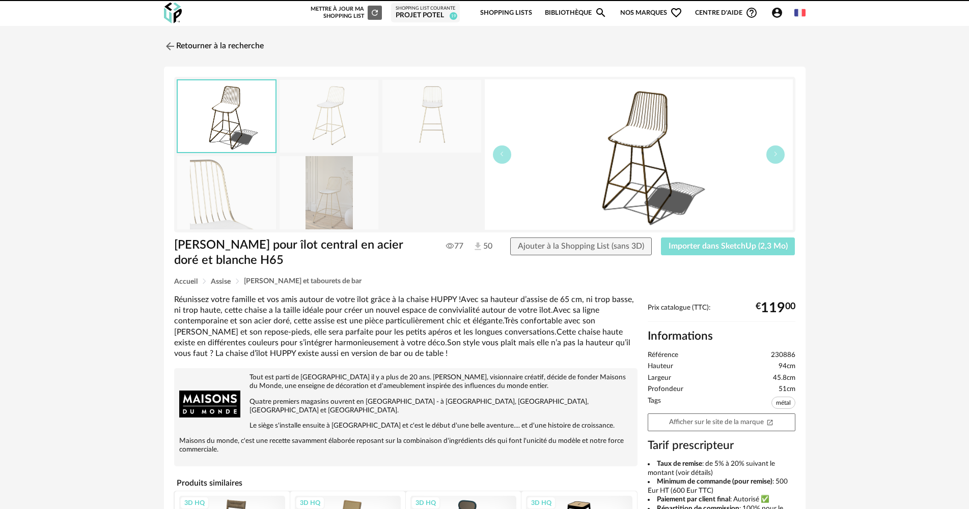
click at [742, 248] on span "Importer dans SketchUp (2,3 Mo)" at bounding box center [727, 246] width 119 height 8
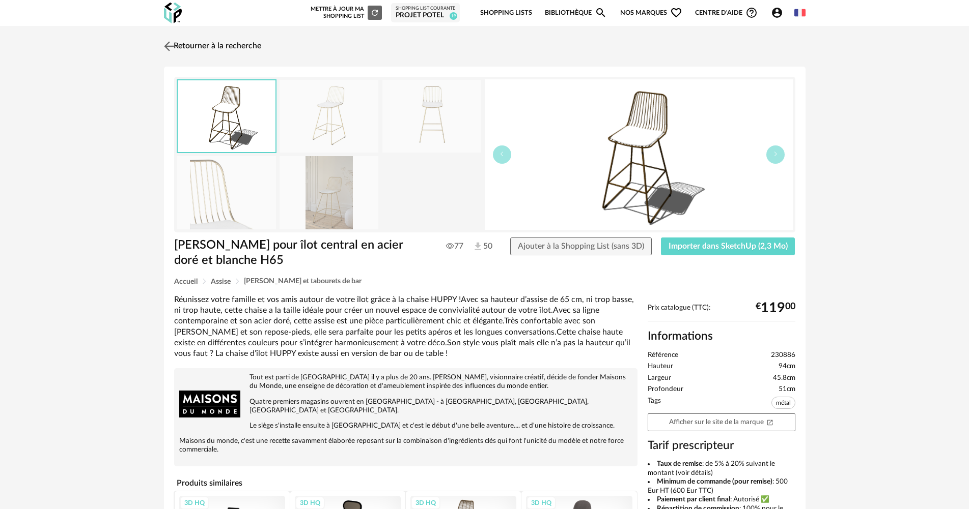
click at [236, 49] on link "Retourner à la recherche" at bounding box center [211, 46] width 100 height 22
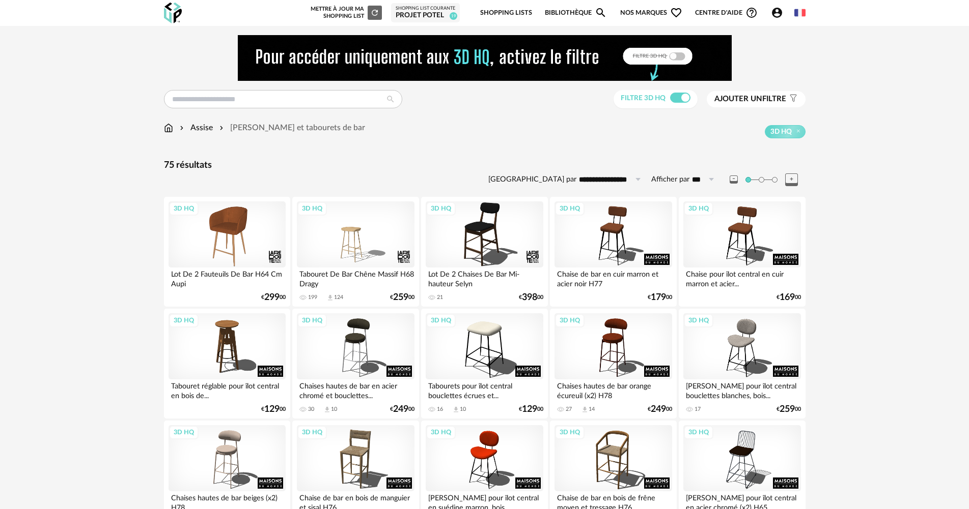
click at [190, 132] on div "Assise" at bounding box center [195, 128] width 35 height 12
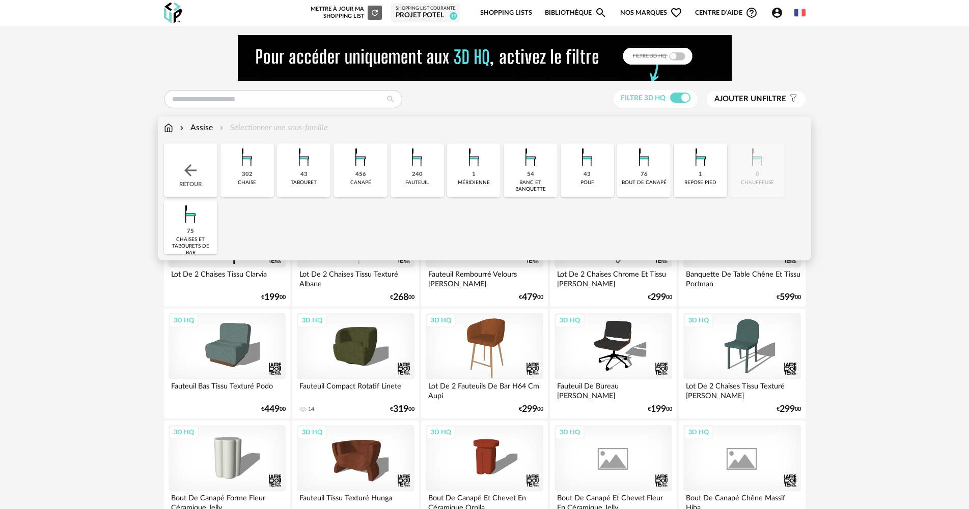
click at [247, 166] on img at bounding box center [246, 157] width 27 height 27
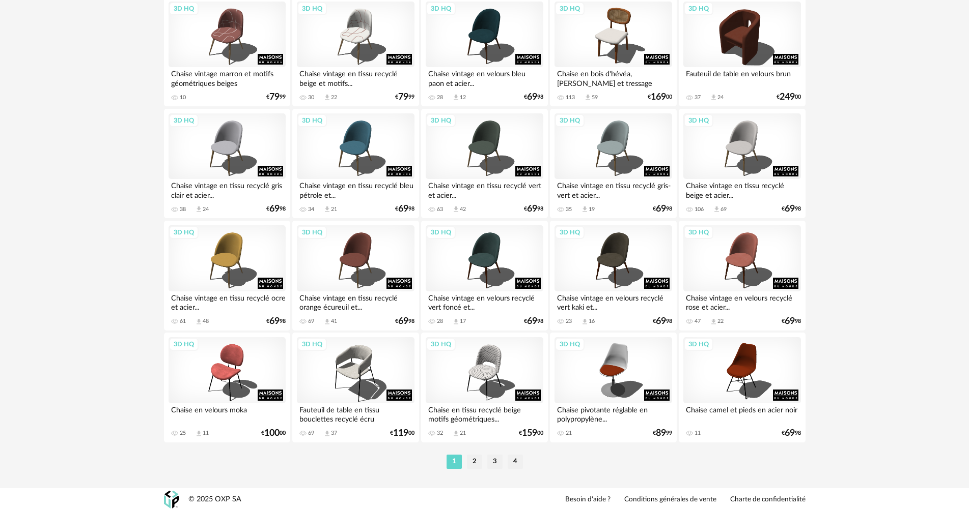
scroll to position [1995, 0]
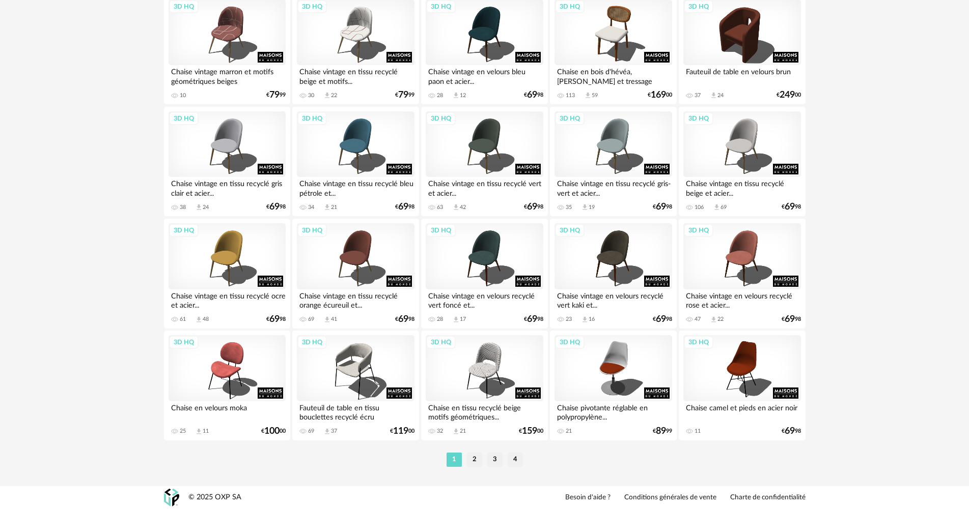
click at [482, 456] on ul "1 2 3 4" at bounding box center [484, 460] width 81 height 14
click at [476, 462] on li "2" at bounding box center [474, 460] width 15 height 14
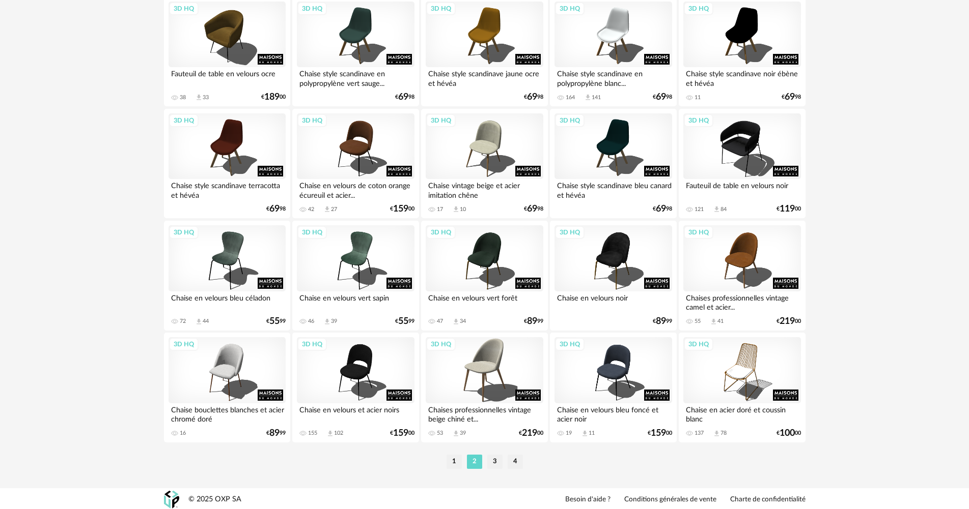
scroll to position [1995, 0]
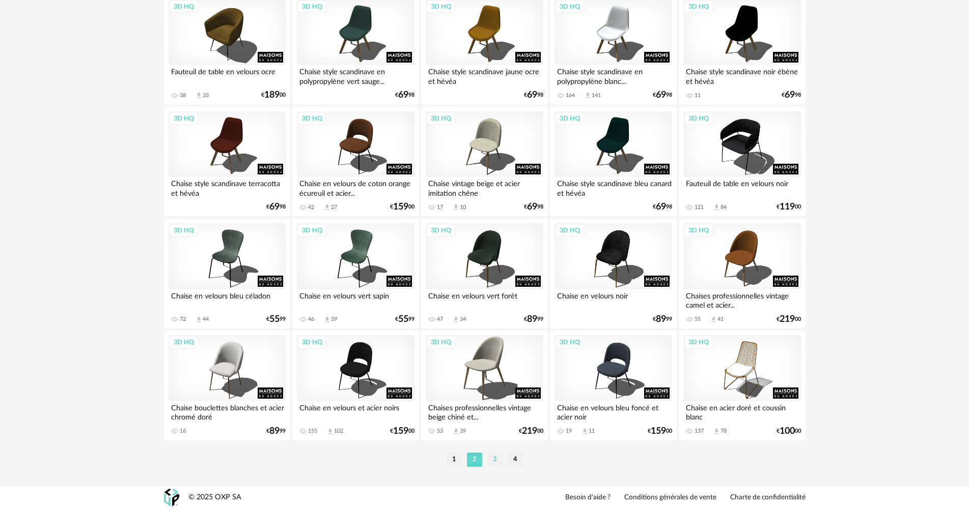
click at [494, 462] on li "3" at bounding box center [494, 460] width 15 height 14
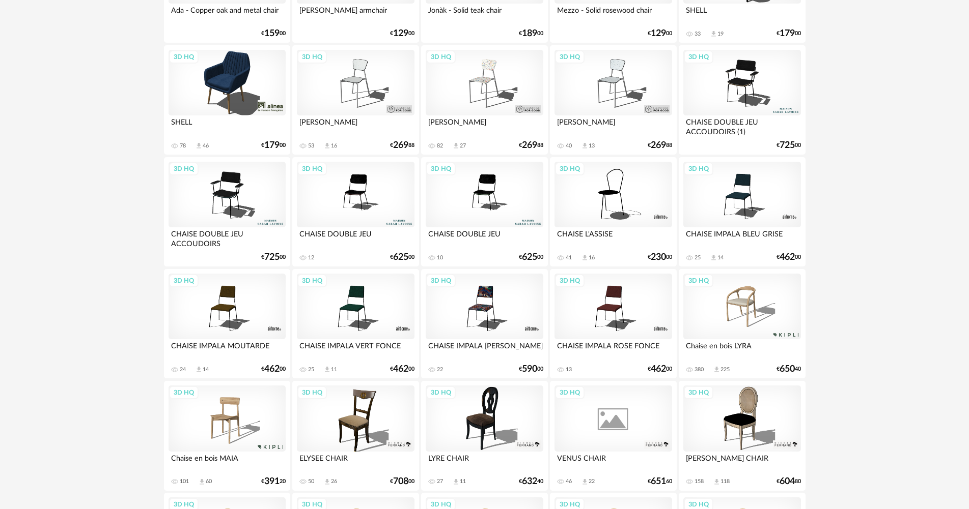
scroll to position [1995, 0]
